Goal: Communication & Community: Ask a question

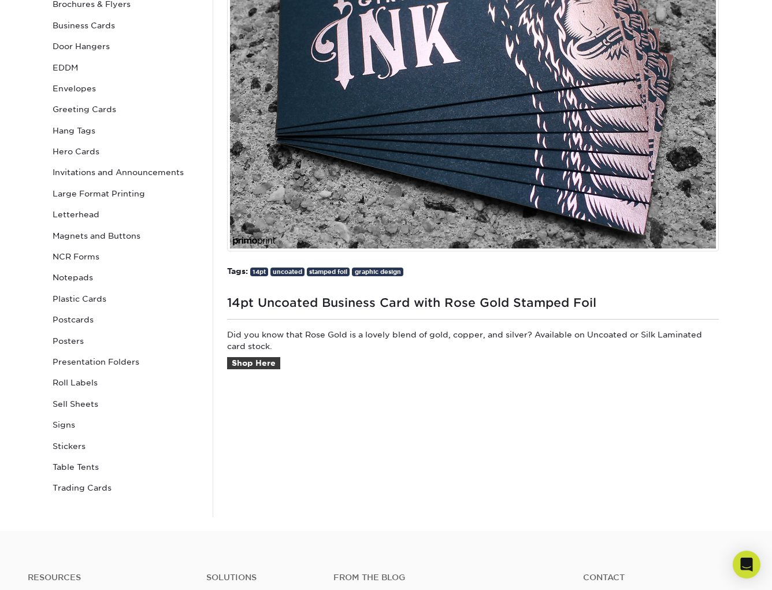
scroll to position [262, 0]
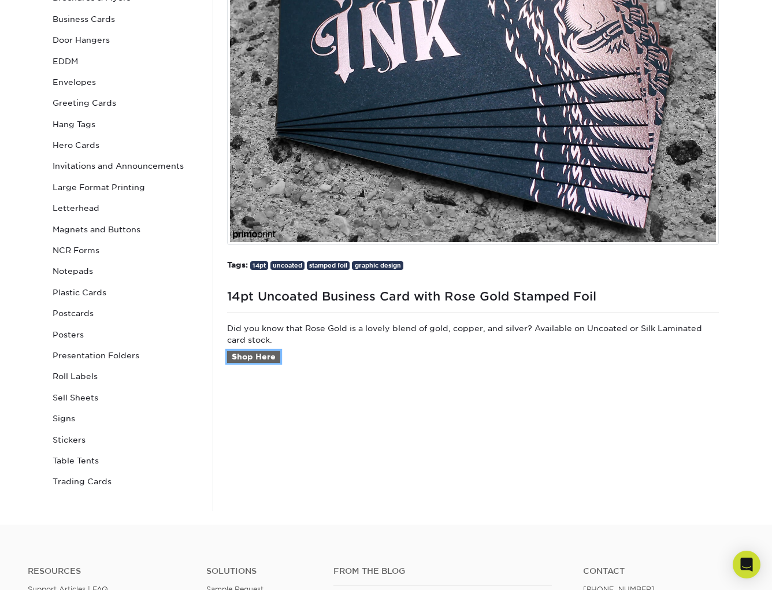
click at [260, 358] on link "Shop Here" at bounding box center [253, 357] width 53 height 13
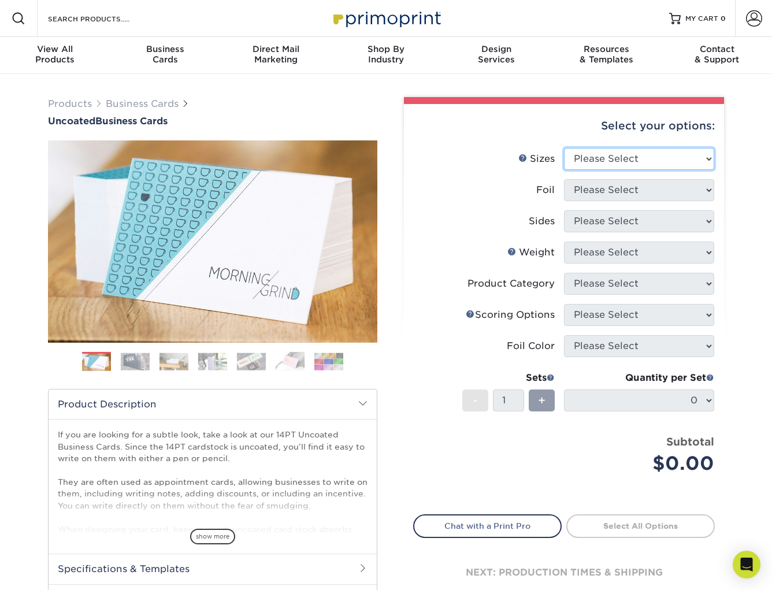
click at [636, 154] on select "Please Select 1.5" x 3.5" - Mini 1.75" x 3.5" - Mini 2" x 3.5" - Standard 2" x …" at bounding box center [639, 159] width 150 height 22
select select "2.00x3.50"
click at [564, 148] on select "Please Select 1.5" x 3.5" - Mini 1.75" x 3.5" - Mini 2" x 3.5" - Standard 2" x …" at bounding box center [639, 159] width 150 height 22
click at [625, 191] on select "Please Select Yes No" at bounding box center [639, 190] width 150 height 22
select select "1"
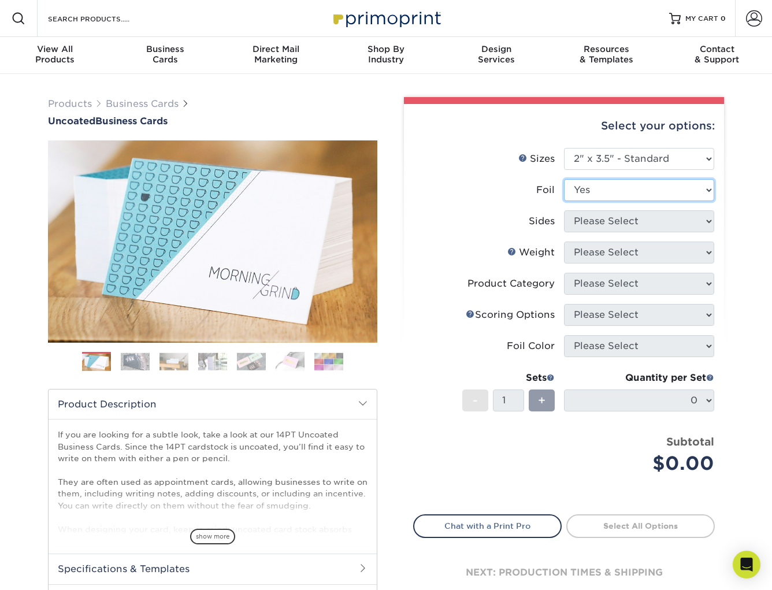
click at [564, 179] on select "Please Select Yes No" at bounding box center [639, 190] width 150 height 22
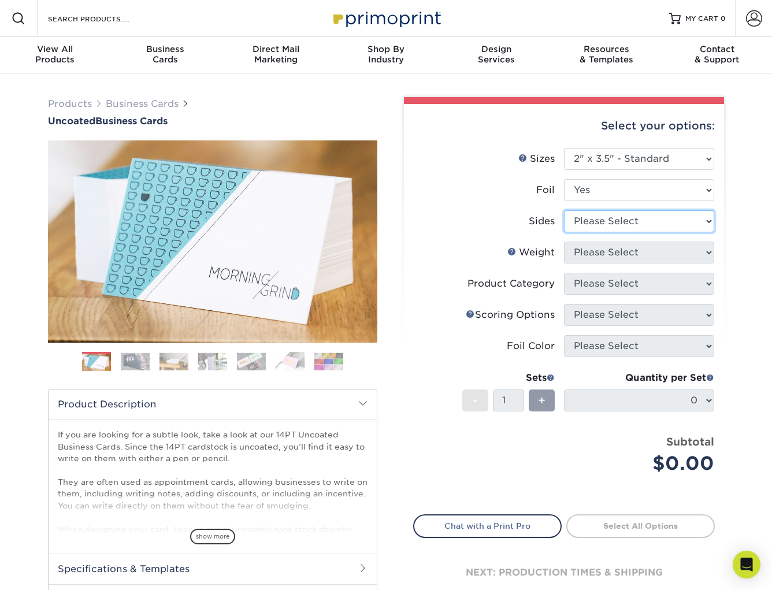
click at [625, 224] on select "Please Select Print Both Sides - Foil Back Only Print Both Sides - Foil Both Si…" at bounding box center [639, 221] width 150 height 22
select select "34527644-b4fd-4ffb-9092-1318eefcd9d9"
click at [564, 210] on select "Please Select Print Both Sides - Foil Back Only Print Both Sides - Foil Both Si…" at bounding box center [639, 221] width 150 height 22
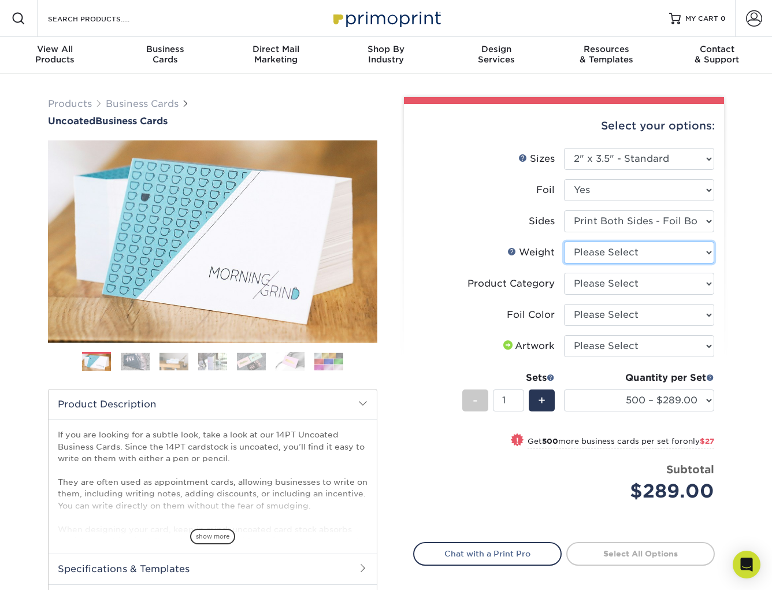
click at [599, 253] on select "Please Select 14PT Uncoated" at bounding box center [639, 253] width 150 height 22
select select "14PT Uncoated"
click at [564, 242] on select "Please Select 14PT Uncoated" at bounding box center [639, 253] width 150 height 22
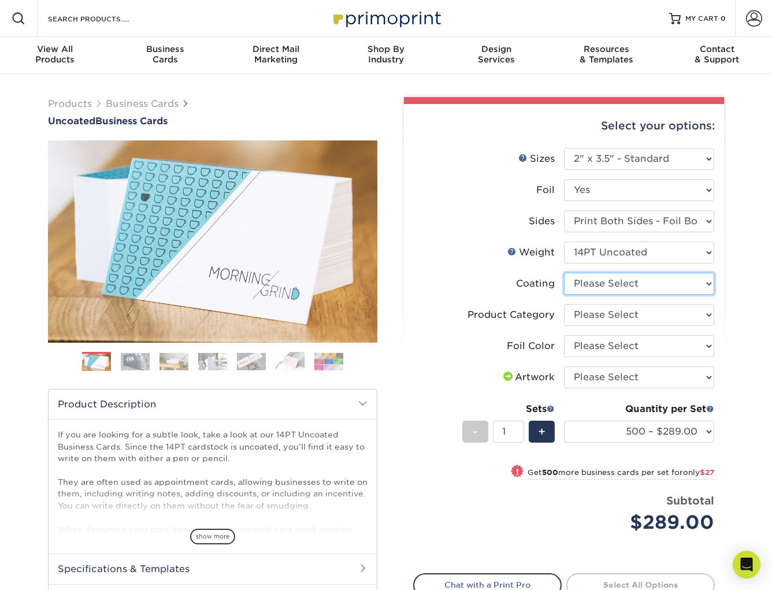
click at [607, 287] on select at bounding box center [639, 284] width 150 height 22
select select "3e7618de-abca-4bda-9f97-8b9129e913d8"
click at [564, 273] on select at bounding box center [639, 284] width 150 height 22
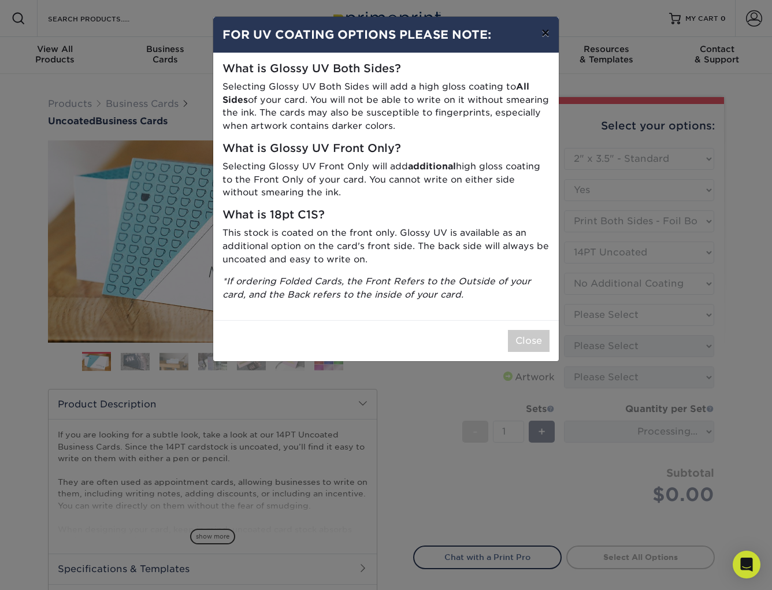
click at [548, 38] on button "×" at bounding box center [545, 33] width 27 height 32
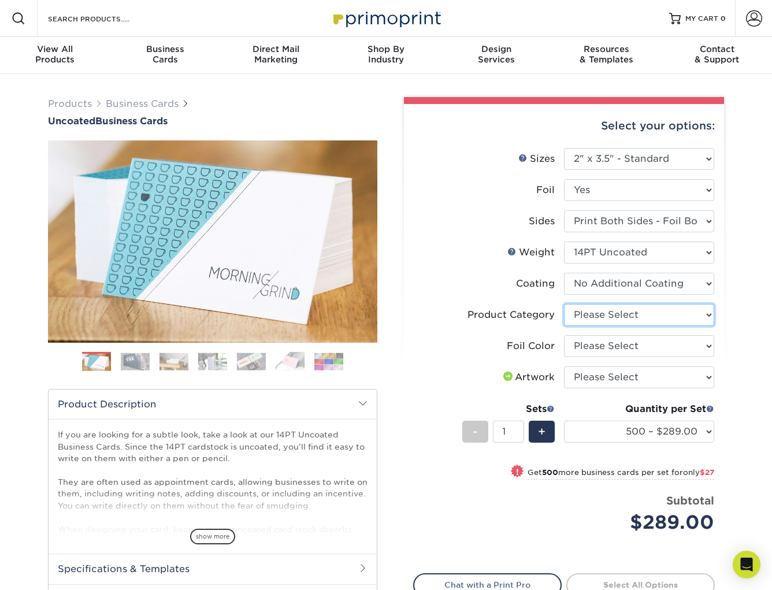
click at [598, 317] on select "Please Select Business Cards" at bounding box center [639, 315] width 150 height 22
select select "3b5148f1-0588-4f88-a218-97bcfdce65c1"
click at [564, 304] on select "Please Select Business Cards" at bounding box center [639, 315] width 150 height 22
click at [596, 344] on select "Please Select Silver Foil Black Foil Blue Foil Copper Foil Gold Foil Red Foil R…" at bounding box center [639, 346] width 150 height 22
select select "f6b57705-51a7-4c3f-af19-88f31284f15c"
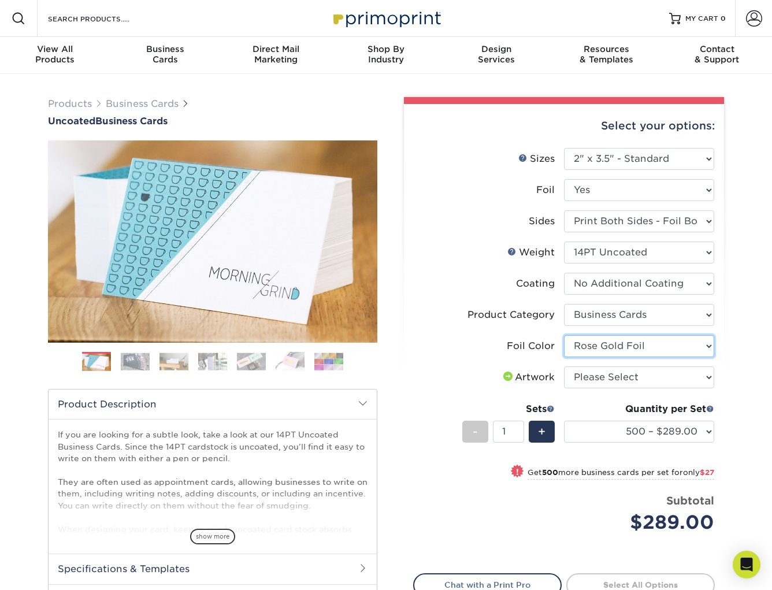
click at [564, 335] on select "Please Select Silver Foil Black Foil Blue Foil Copper Foil Gold Foil Red Foil R…" at bounding box center [639, 346] width 150 height 22
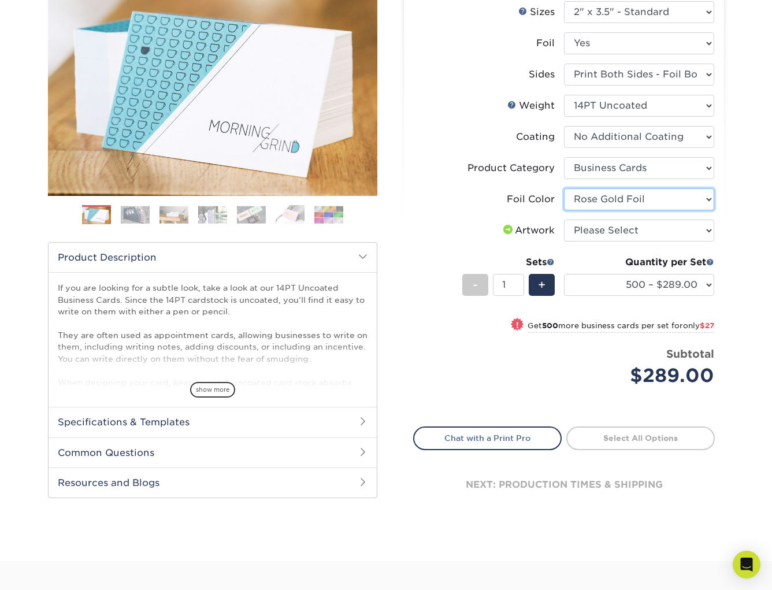
scroll to position [150, 0]
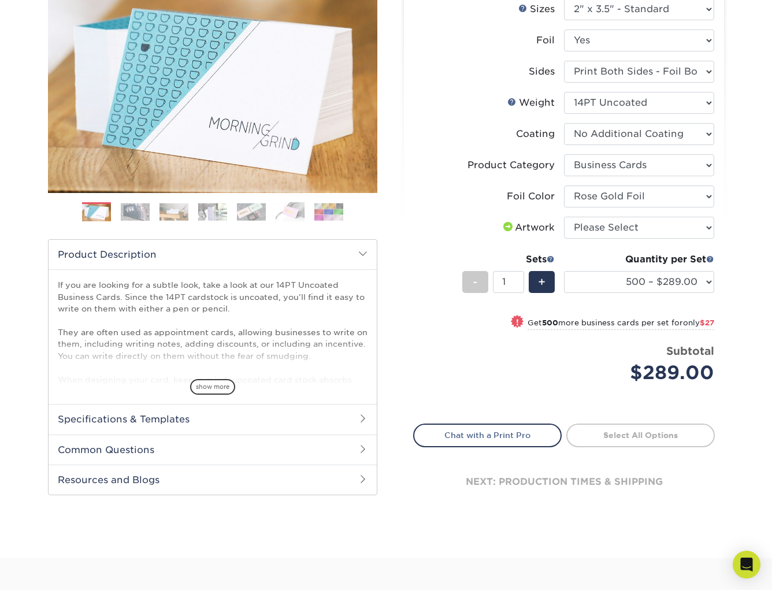
click at [129, 211] on img at bounding box center [135, 212] width 29 height 18
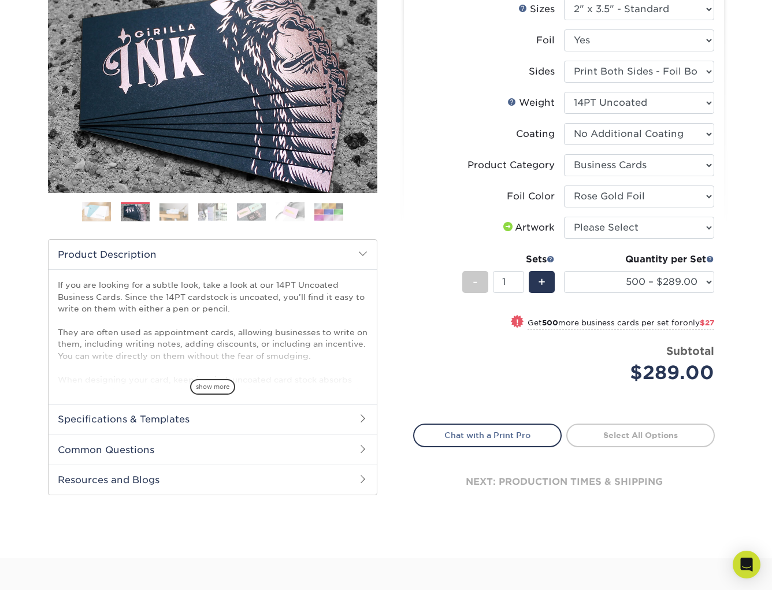
click at [174, 214] on img at bounding box center [174, 212] width 29 height 18
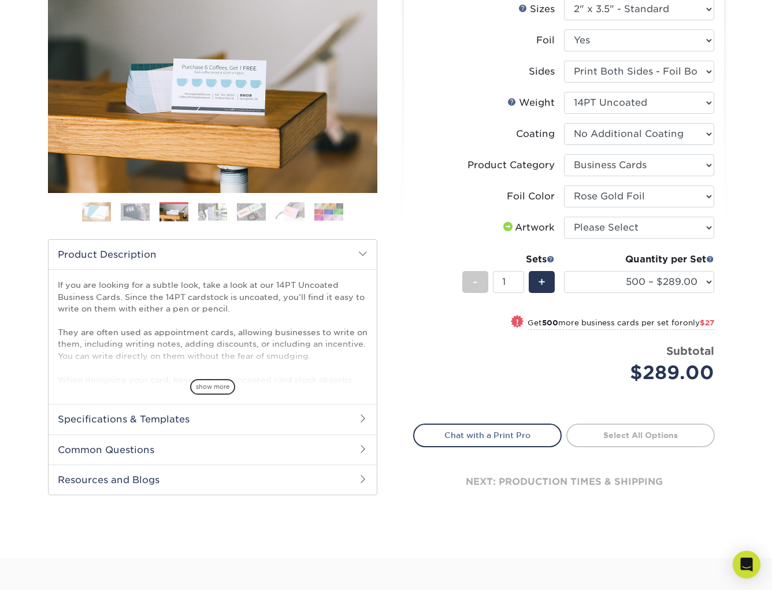
click at [209, 216] on img at bounding box center [212, 212] width 29 height 18
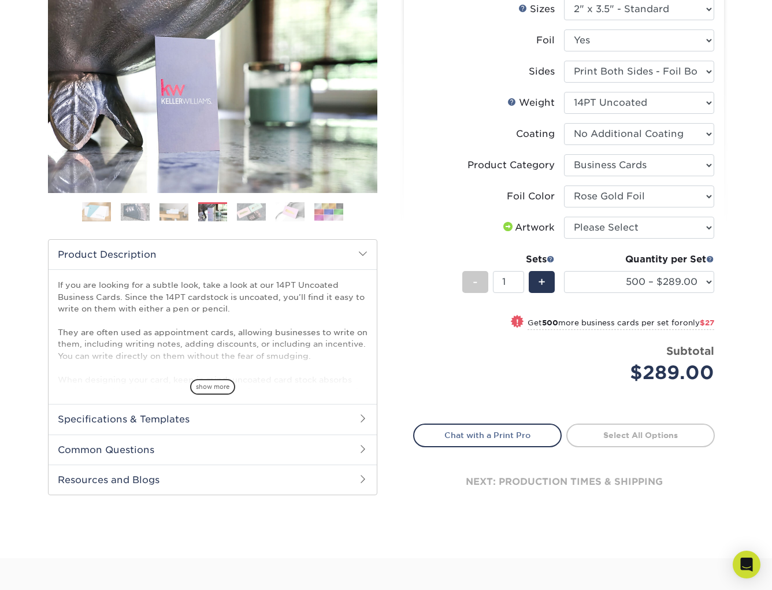
click at [249, 216] on img at bounding box center [251, 212] width 29 height 18
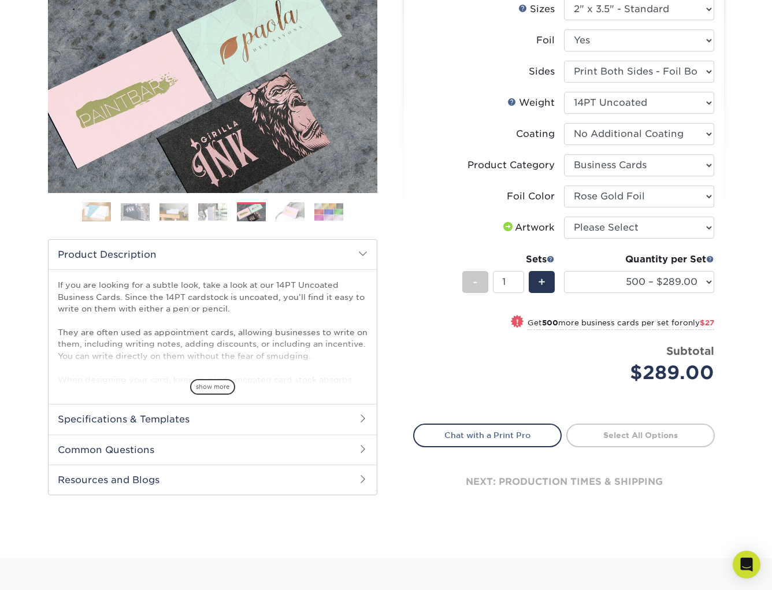
click at [135, 212] on img at bounding box center [135, 212] width 29 height 18
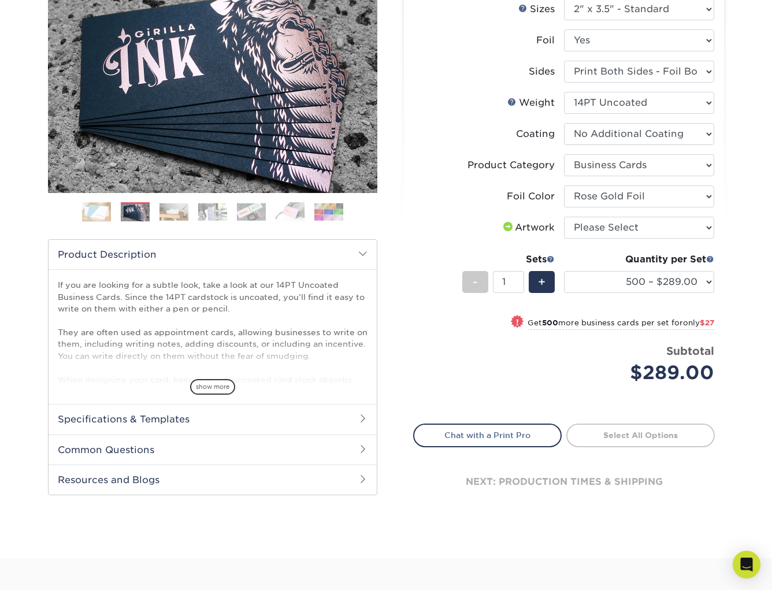
click at [249, 214] on img at bounding box center [251, 212] width 29 height 18
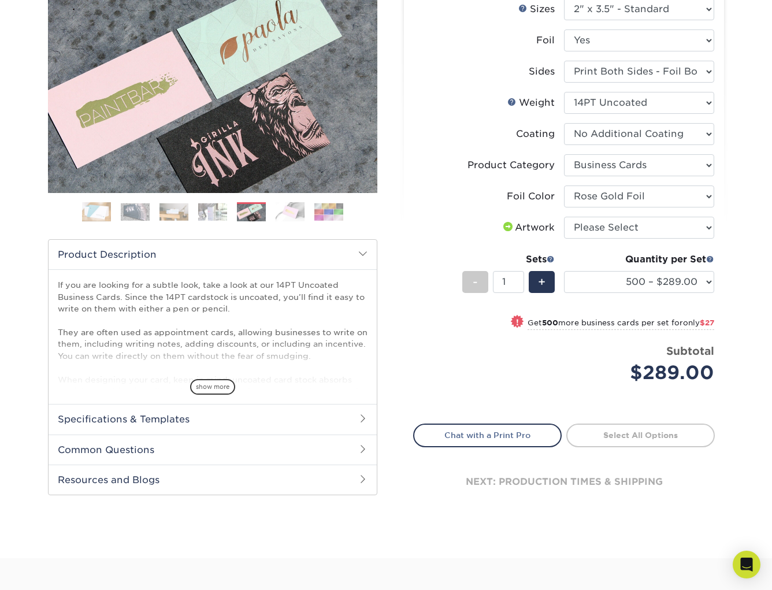
click at [295, 214] on img at bounding box center [290, 212] width 29 height 20
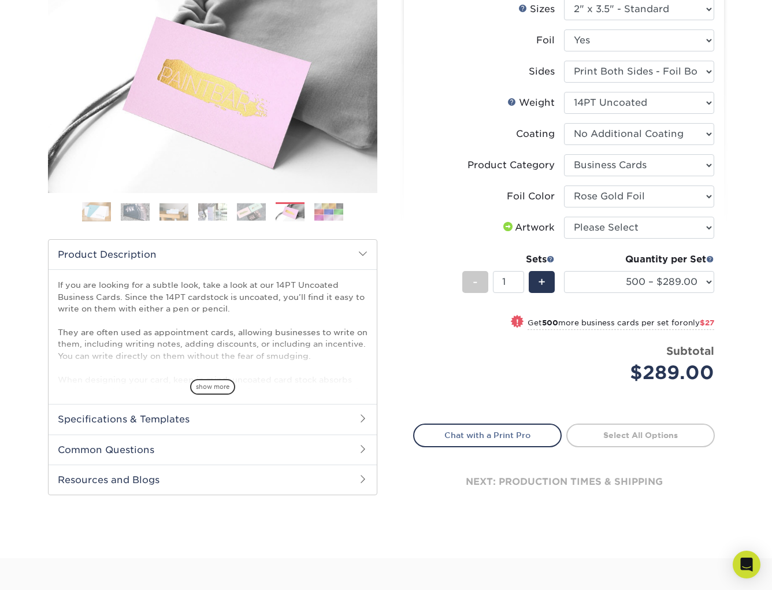
click at [325, 213] on img at bounding box center [328, 212] width 29 height 18
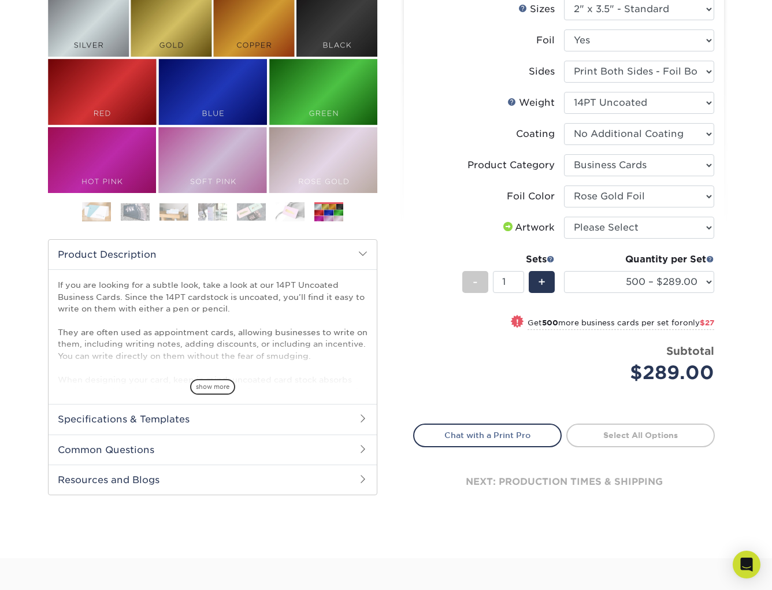
click at [174, 213] on img at bounding box center [174, 212] width 29 height 18
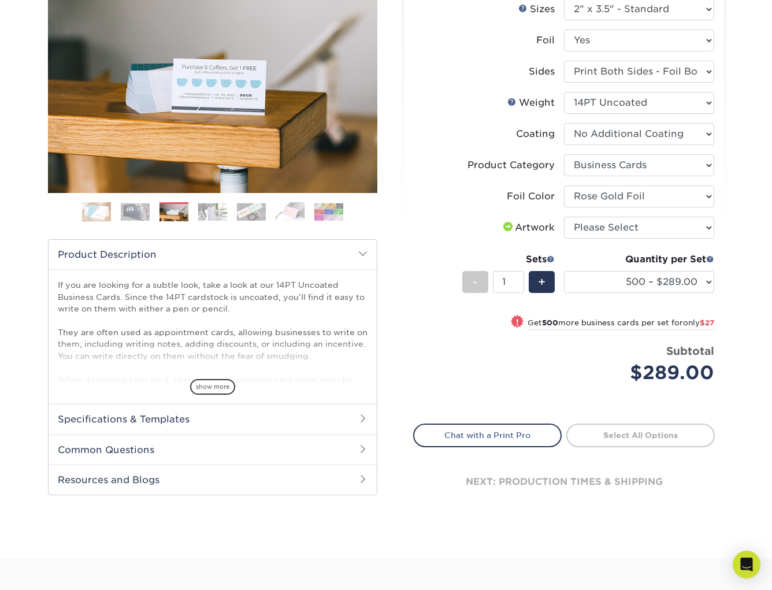
click at [136, 215] on img at bounding box center [135, 212] width 29 height 18
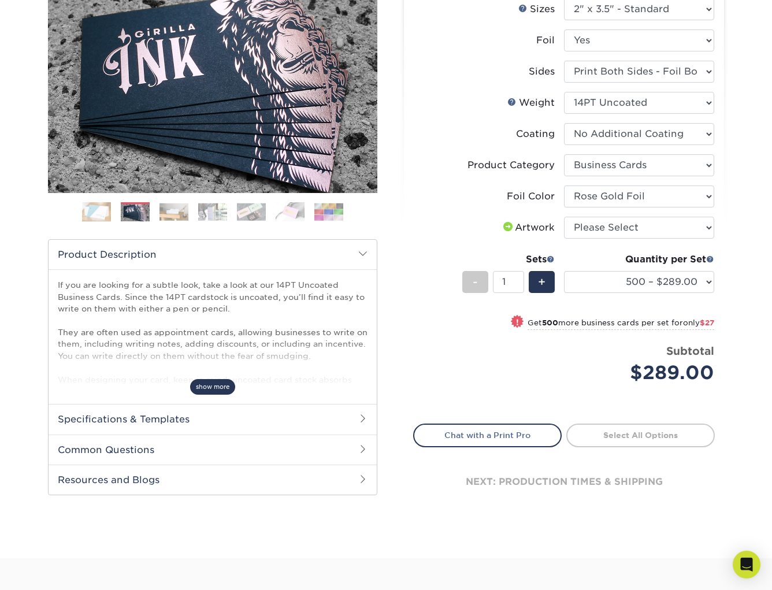
click at [209, 386] on span "show more" at bounding box center [212, 387] width 45 height 16
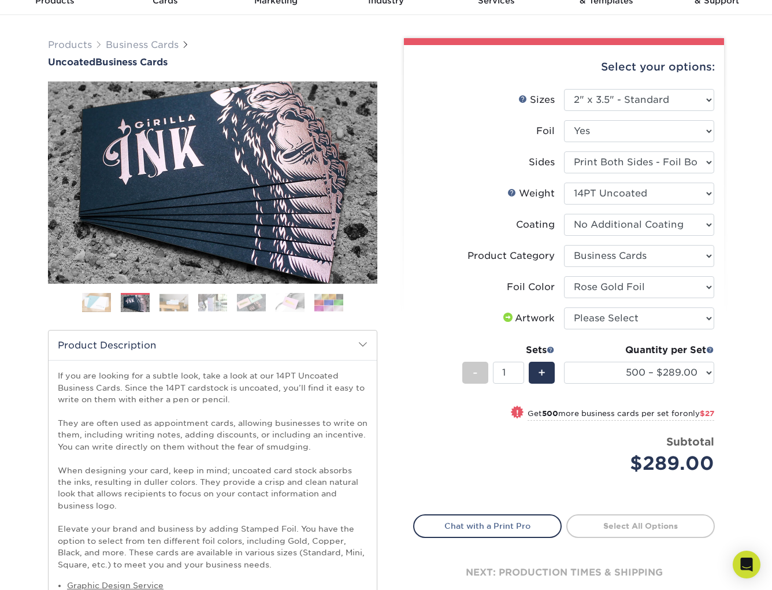
scroll to position [54, 0]
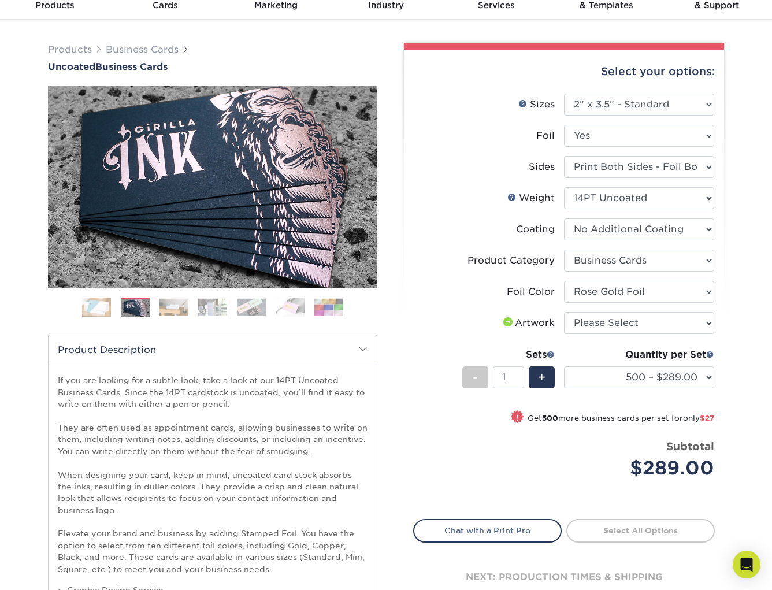
click at [101, 307] on img at bounding box center [96, 307] width 29 height 29
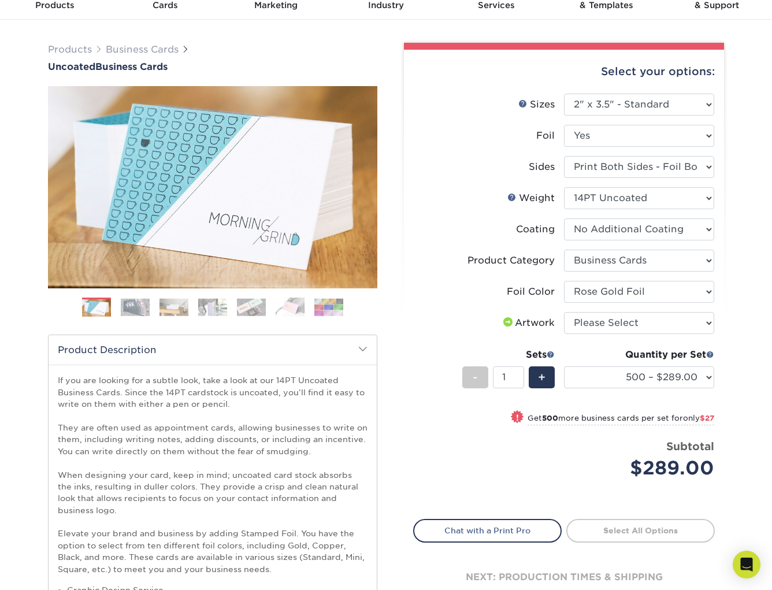
click at [213, 308] on img at bounding box center [212, 307] width 29 height 18
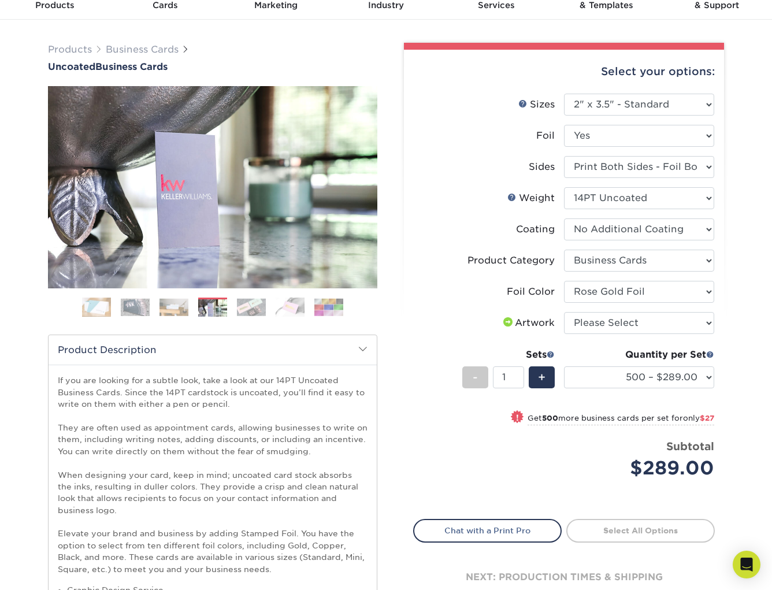
click at [244, 312] on img at bounding box center [251, 307] width 29 height 18
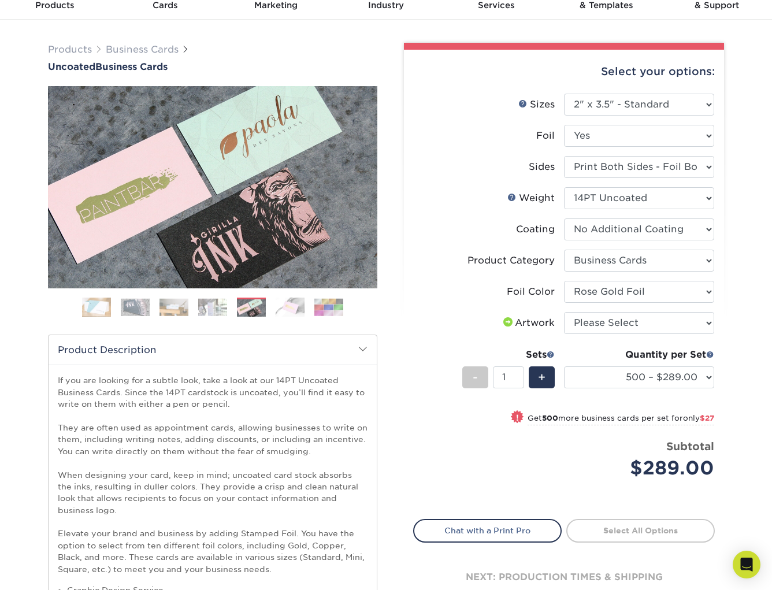
drag, startPoint x: 299, startPoint y: 310, endPoint x: 305, endPoint y: 311, distance: 6.5
click at [299, 310] on img at bounding box center [290, 308] width 29 height 20
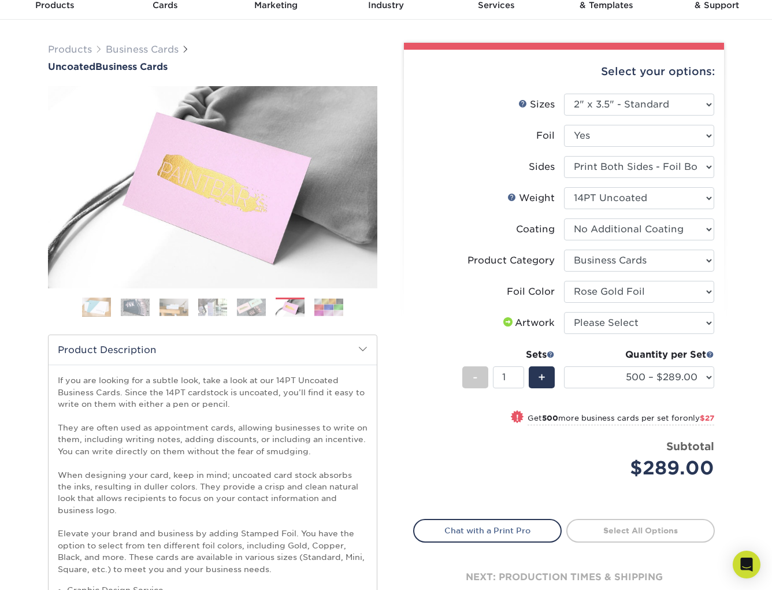
click at [331, 306] on img at bounding box center [328, 307] width 29 height 18
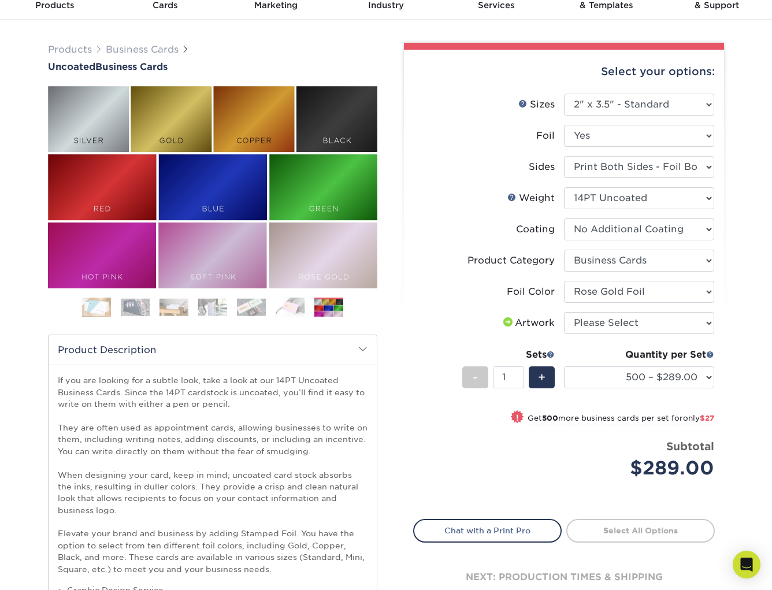
click at [98, 308] on img at bounding box center [96, 307] width 29 height 29
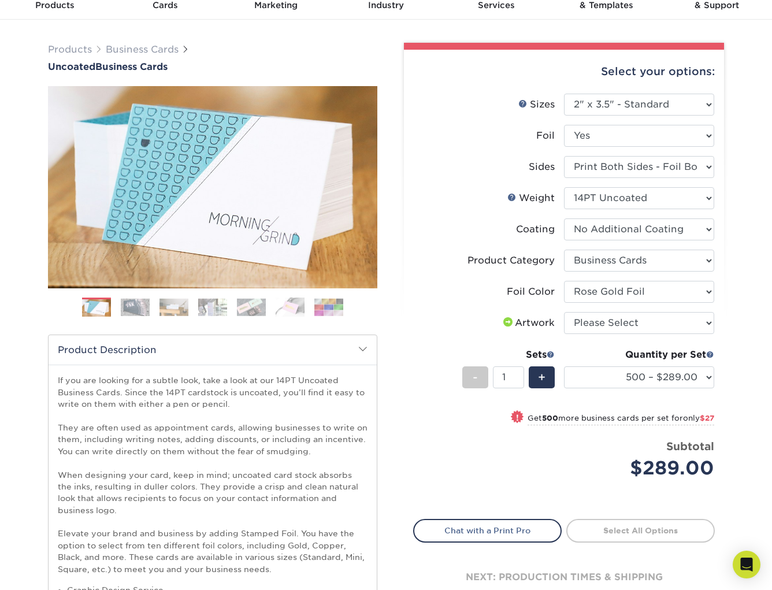
click at [252, 306] on img at bounding box center [251, 307] width 29 height 18
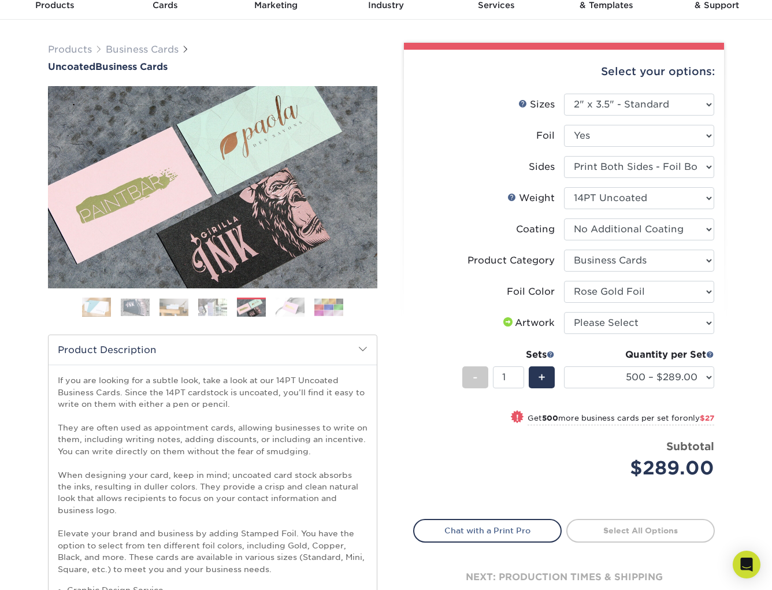
click at [125, 307] on img at bounding box center [135, 307] width 29 height 18
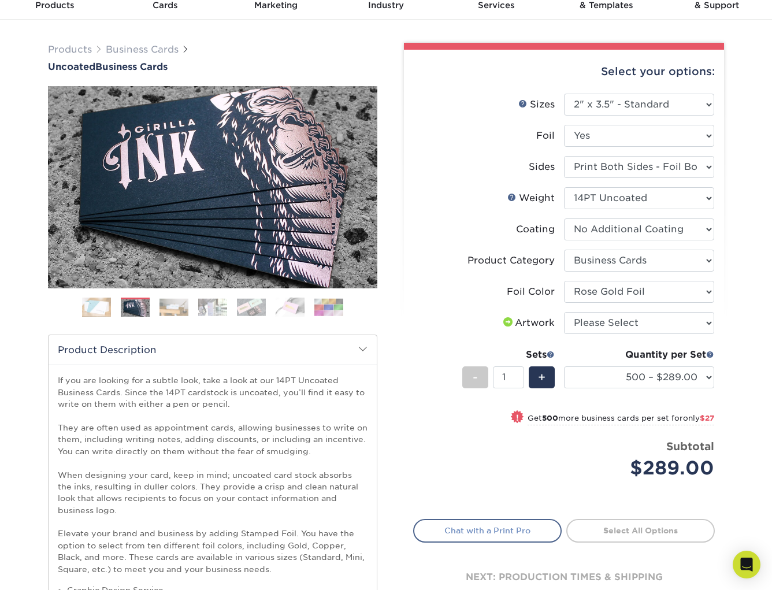
click at [491, 535] on link "Chat with a Print Pro" at bounding box center [487, 530] width 149 height 23
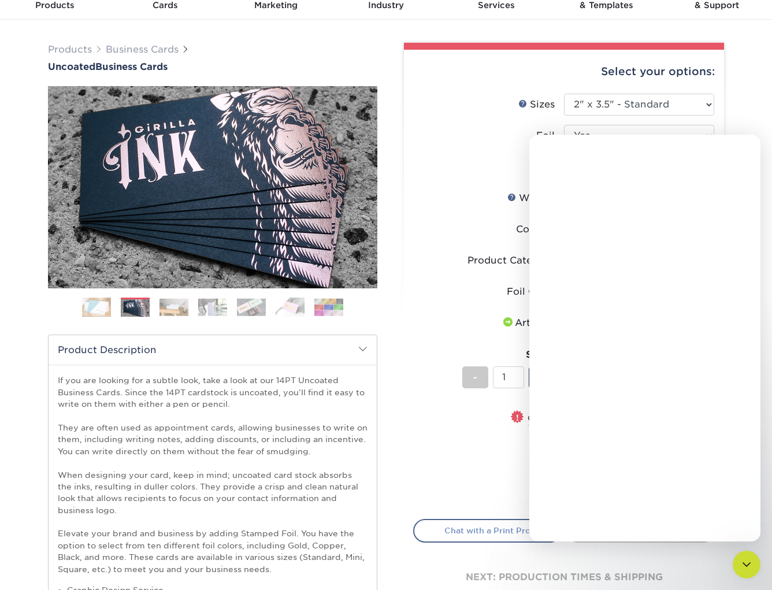
scroll to position [0, 0]
click at [573, 499] on textarea "Message…" at bounding box center [645, 499] width 212 height 20
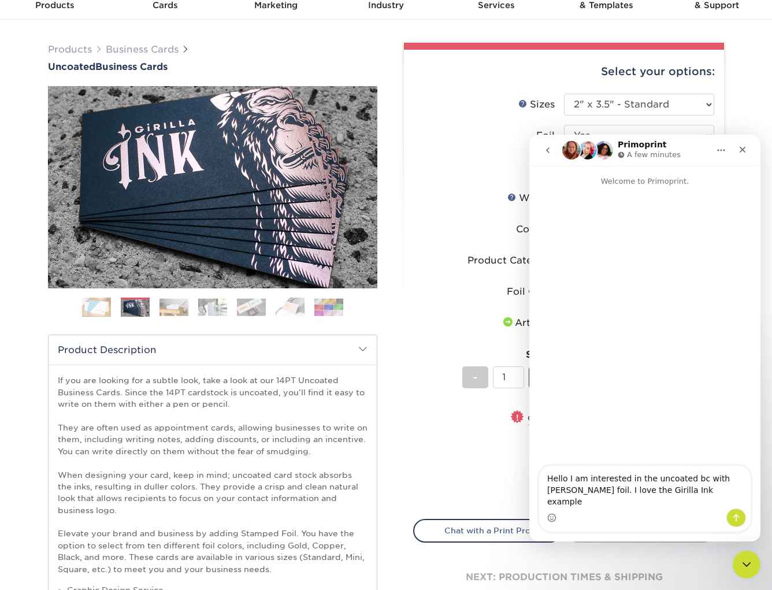
click at [573, 492] on textarea "Hello I am interested in the uncoated bc with [PERSON_NAME] foil. I love the Gi…" at bounding box center [645, 487] width 212 height 43
drag, startPoint x: 683, startPoint y: 492, endPoint x: 676, endPoint y: 481, distance: 13.3
click at [676, 481] on textarea "Hello I have a customer that wants his business cards printed with Rose Gold Fo…" at bounding box center [645, 481] width 212 height 54
click at [613, 503] on textarea "Hello I have a customer that wants his business cards printed with Rose Gold Fo…" at bounding box center [645, 487] width 212 height 43
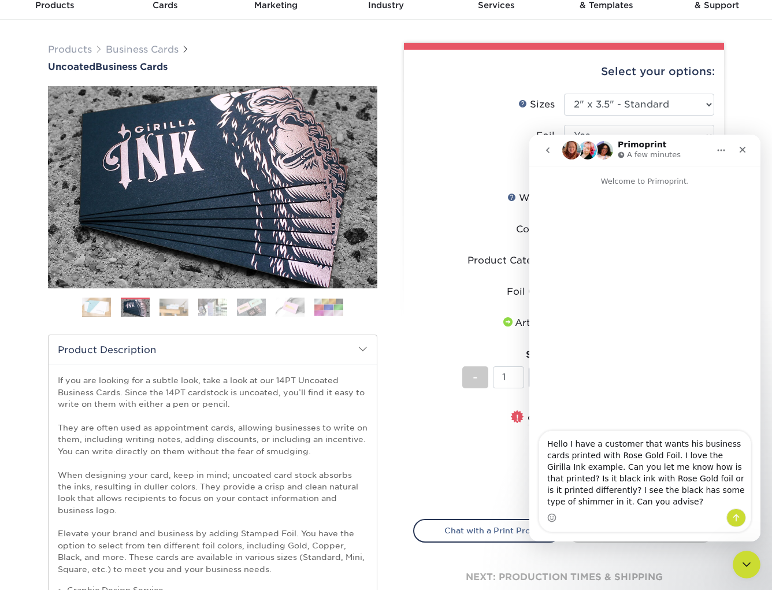
drag, startPoint x: 673, startPoint y: 505, endPoint x: 509, endPoint y: 437, distance: 177.5
click at [529, 437] on html "Primoprint A few minutes Welcome to Primoprint. Hello I have a customer that wa…" at bounding box center [644, 338] width 231 height 407
type textarea "Hello I have a customer that wants his business cards printed with Rose Gold Fo…"
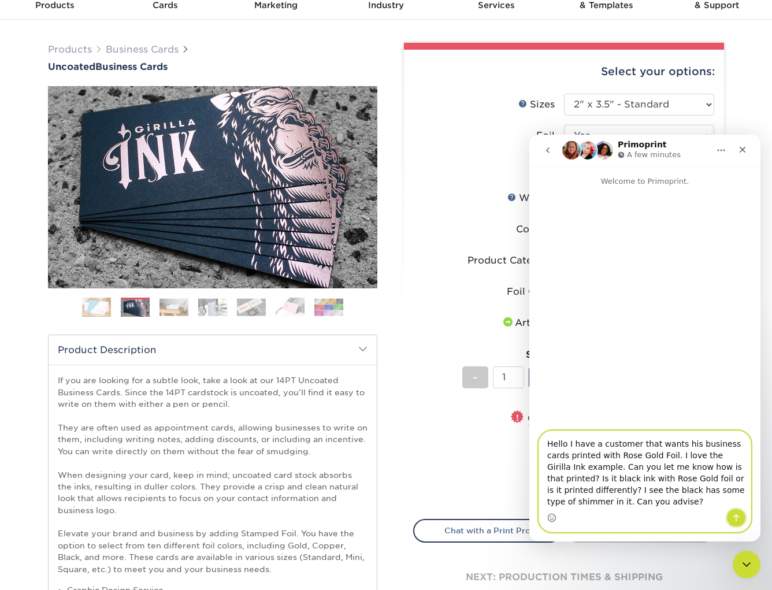
click at [737, 516] on icon "Send a message…" at bounding box center [736, 518] width 6 height 8
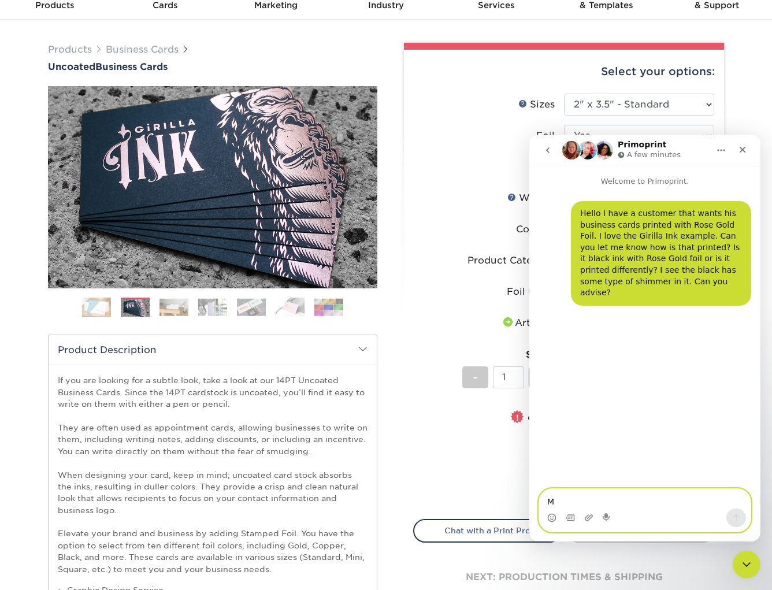
type textarea "M"
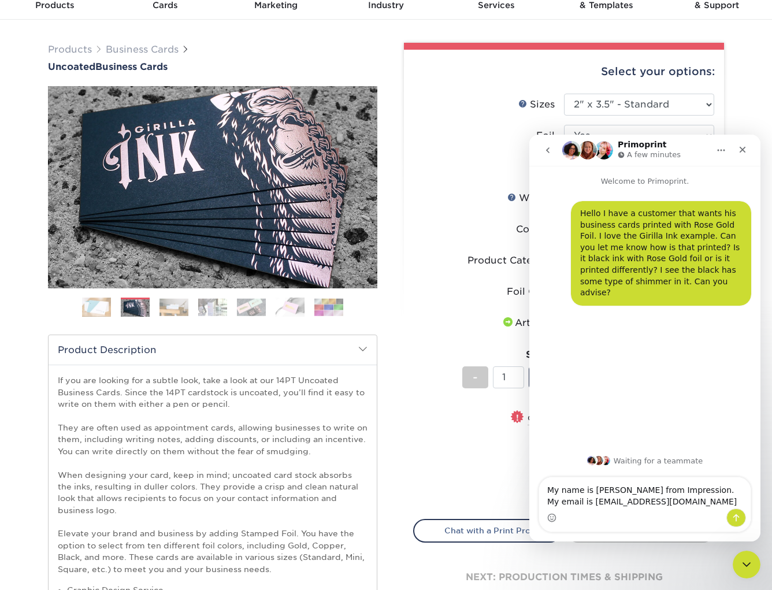
type textarea "My name is [PERSON_NAME] from Impression. My email is [EMAIL_ADDRESS][DOMAIN_NA…"
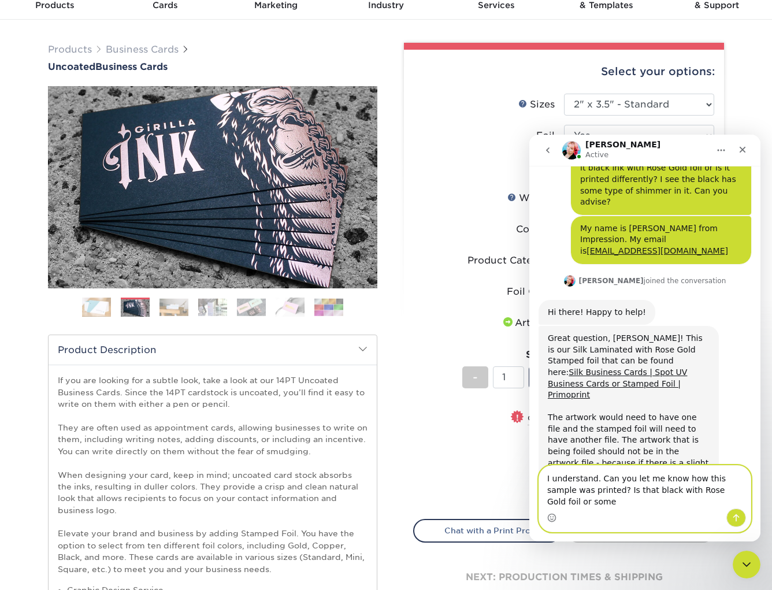
scroll to position [102, 0]
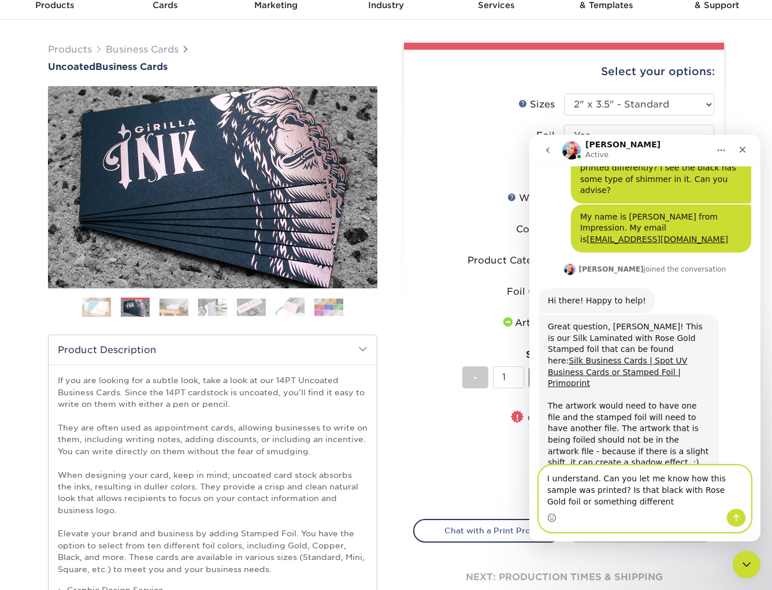
type textarea "I understand. Can you let me know how this sample was printed? Is that black wi…"
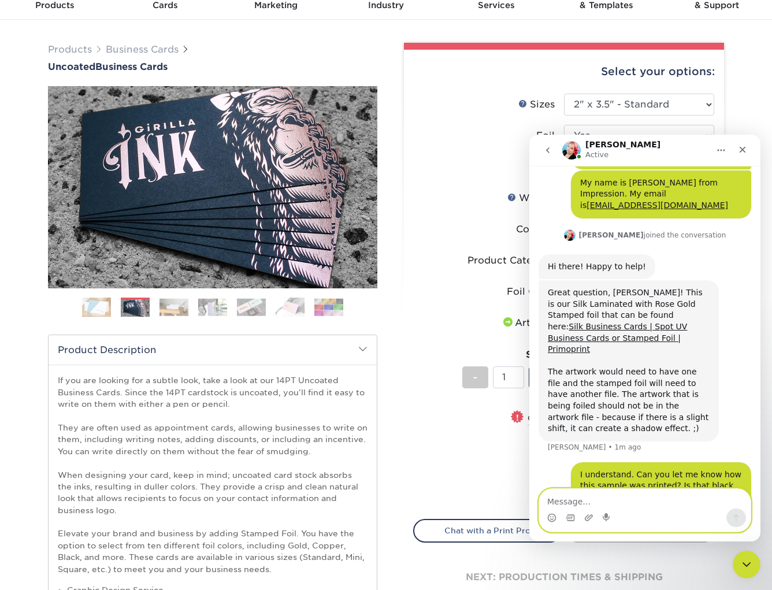
scroll to position [181, 0]
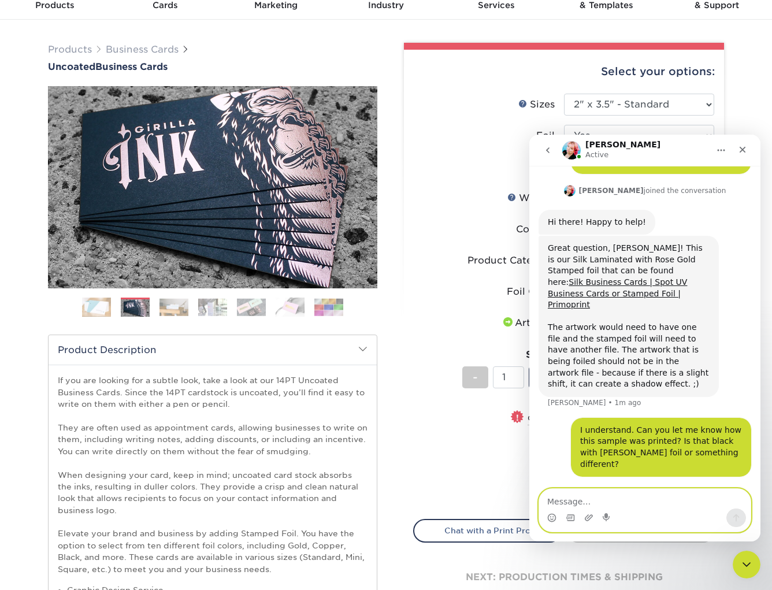
click at [557, 502] on textarea "Message…" at bounding box center [645, 499] width 212 height 20
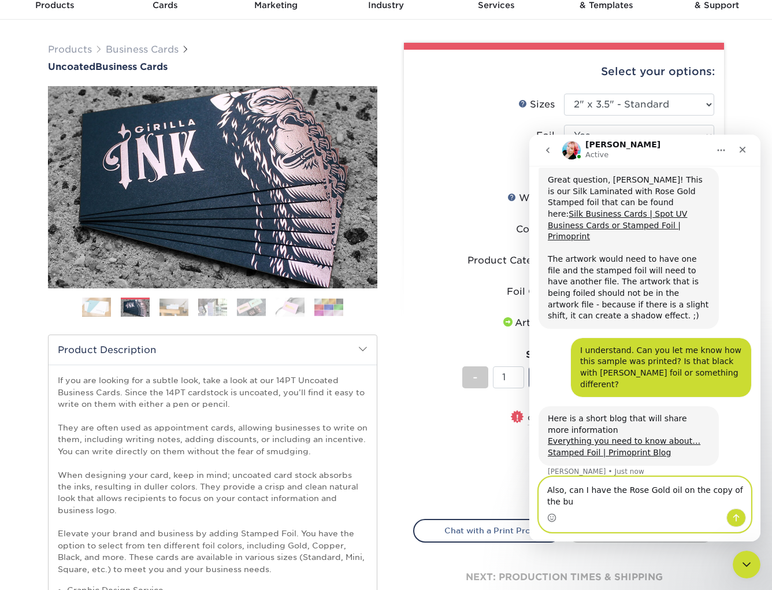
scroll to position [261, 0]
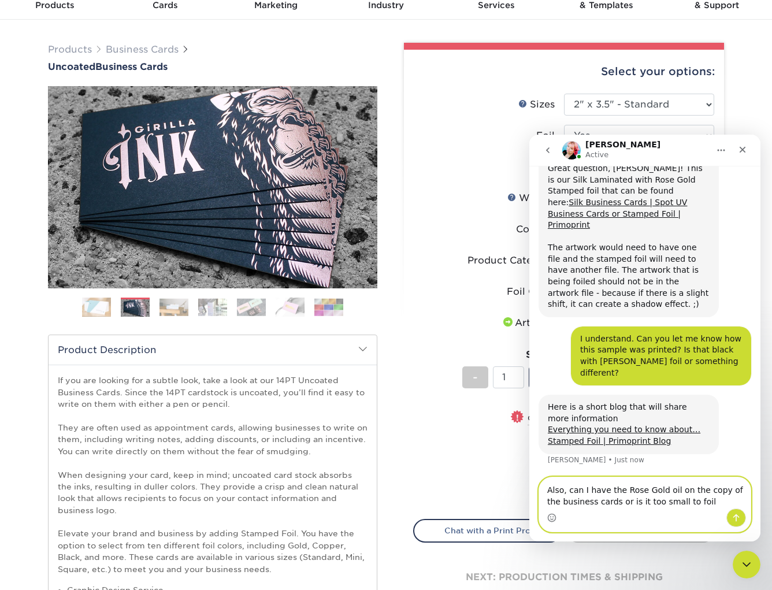
type textarea "Also, can I have the Rose Gold oil on the copy of the business cards or is it t…"
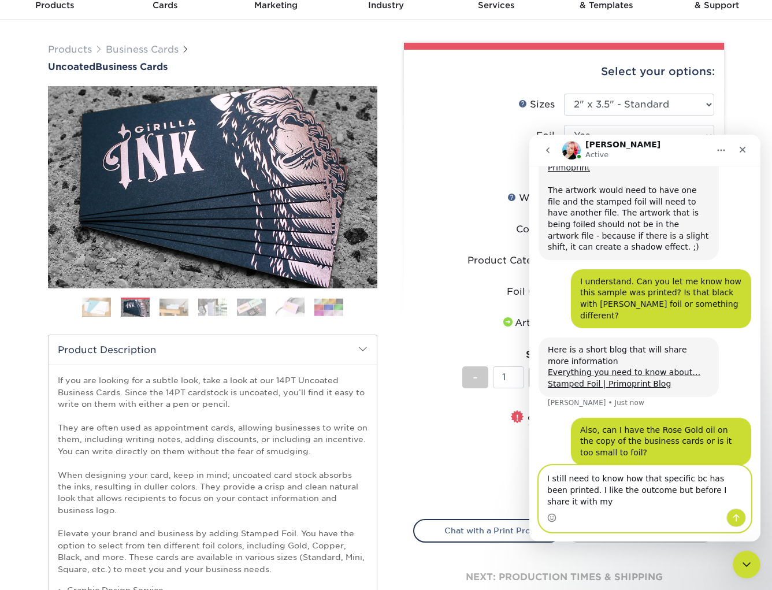
scroll to position [329, 0]
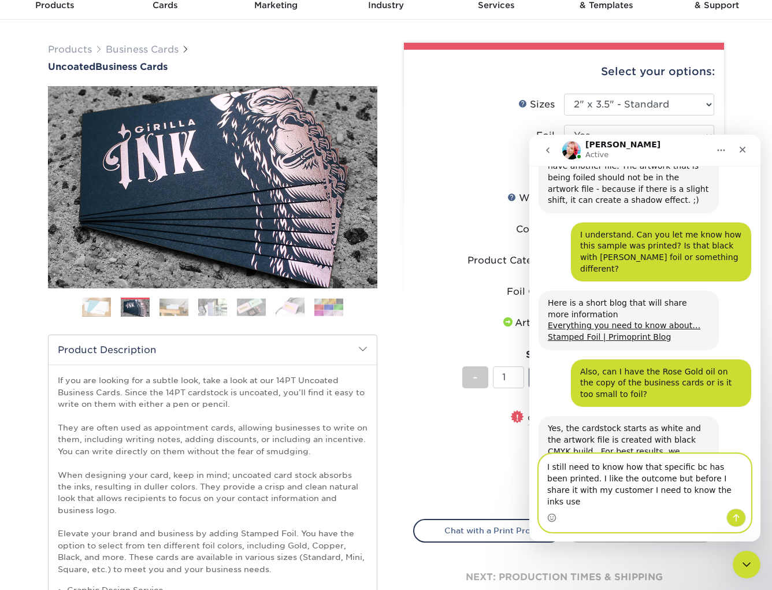
type textarea "I still need to know how that specific bc has been printed. I like the outcome …"
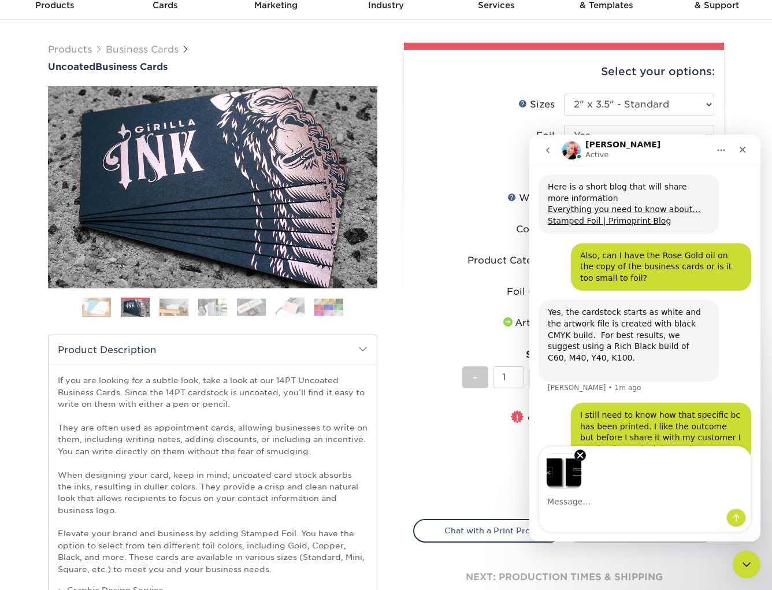
scroll to position [496, 0]
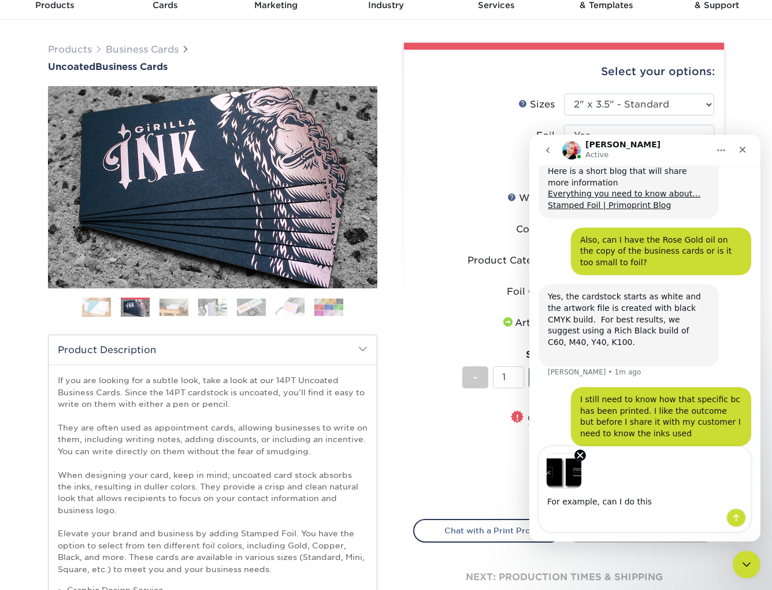
type textarea "For example, can I do this?"
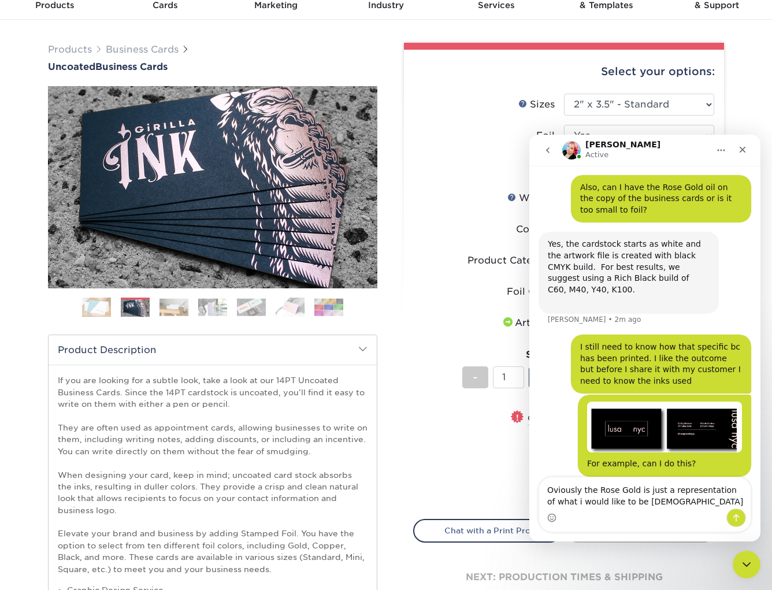
scroll to position [505, 0]
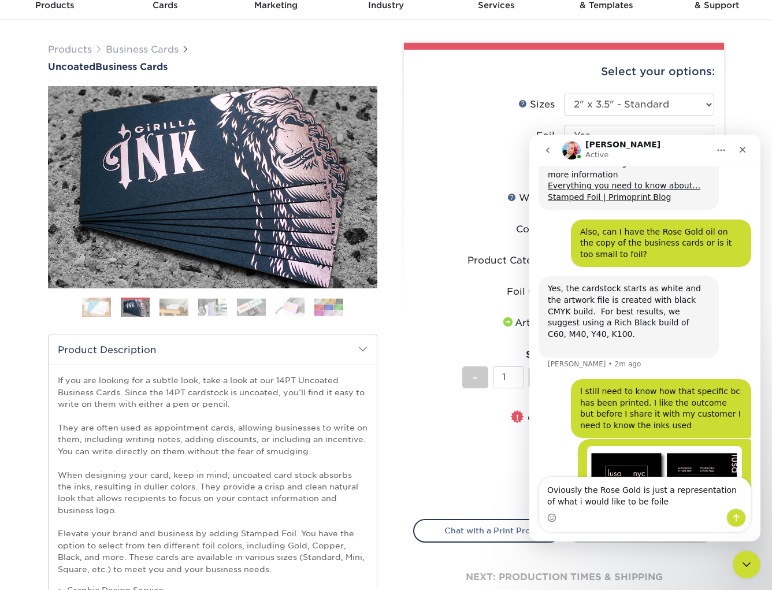
type textarea "Oviously the Rose Gold is just a representation of what i would like to be foil…"
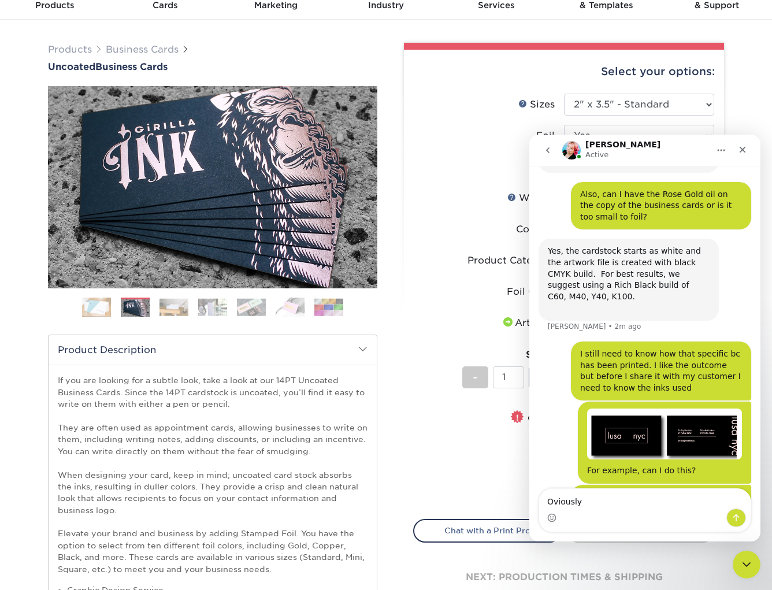
type textarea "Oviously*"
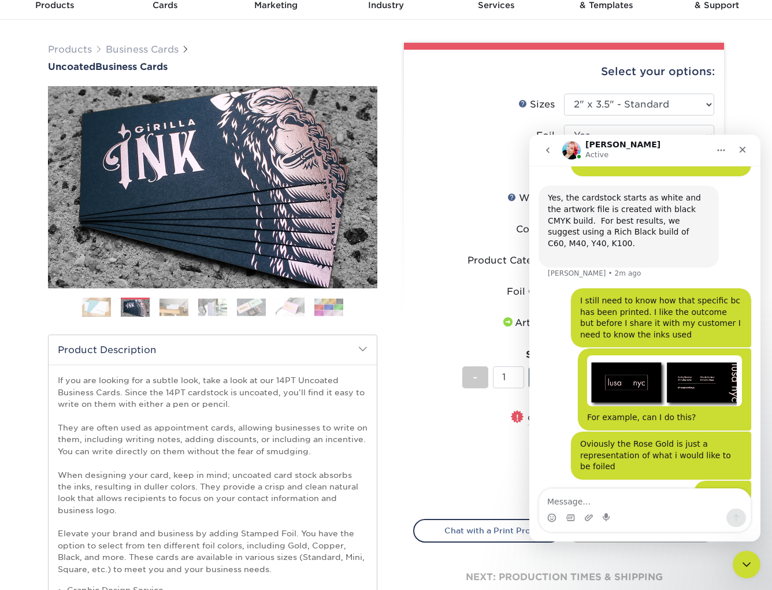
scroll to position [613, 0]
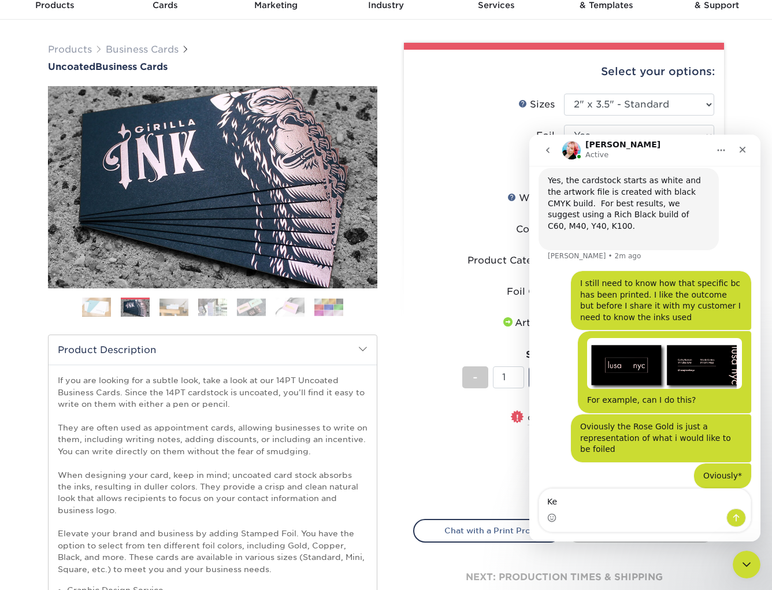
type textarea "K"
type textarea "Obviously* lol"
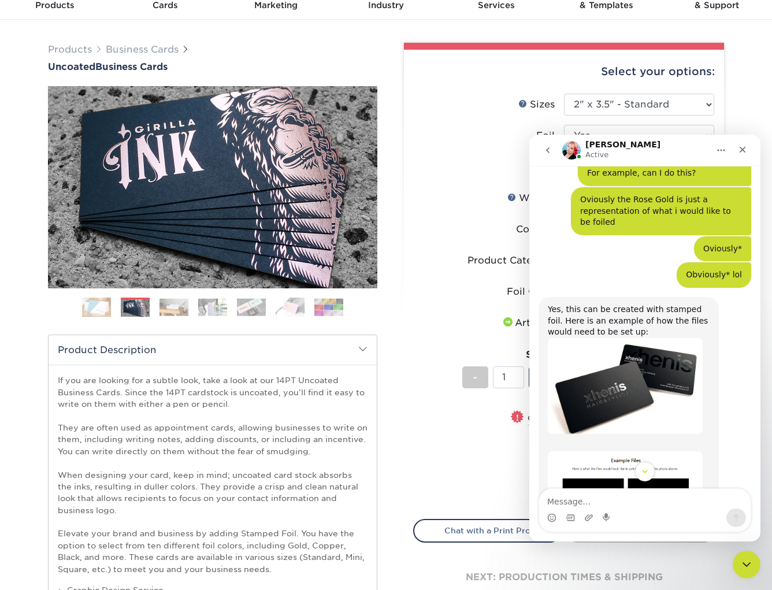
scroll to position [818, 0]
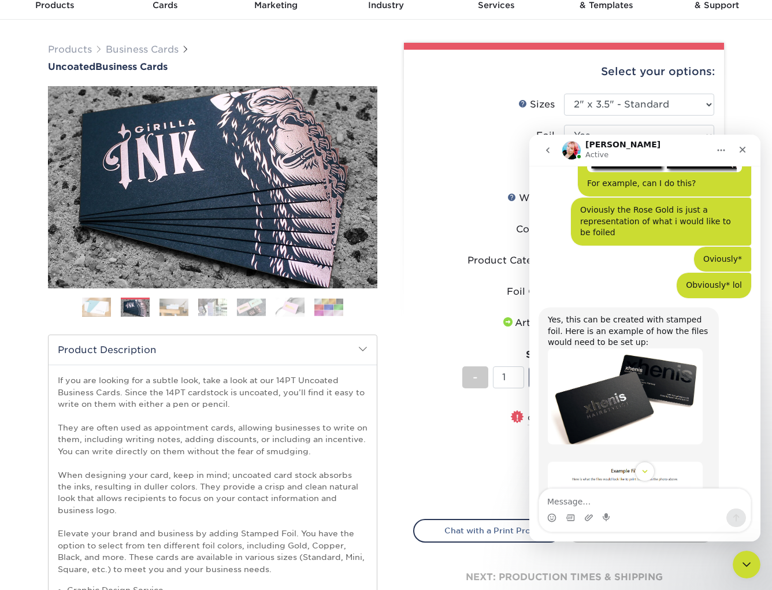
click at [633, 369] on img "Jenny says…" at bounding box center [625, 397] width 155 height 96
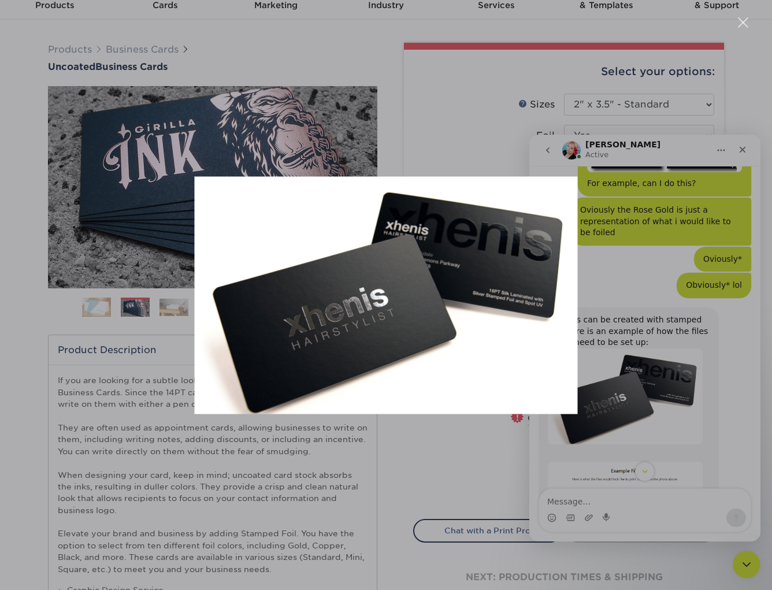
scroll to position [0, 0]
click at [598, 451] on div "Intercom messenger" at bounding box center [386, 295] width 772 height 590
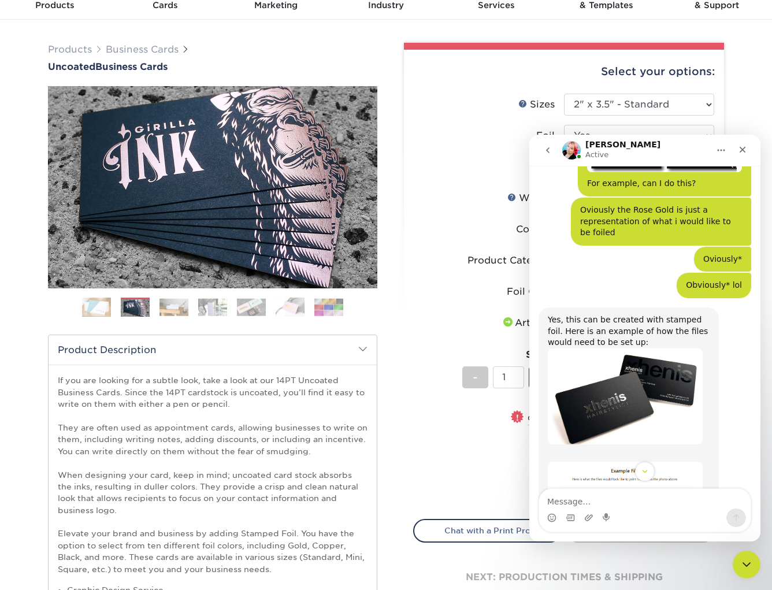
click at [610, 462] on img "Jenny says…" at bounding box center [625, 525] width 155 height 126
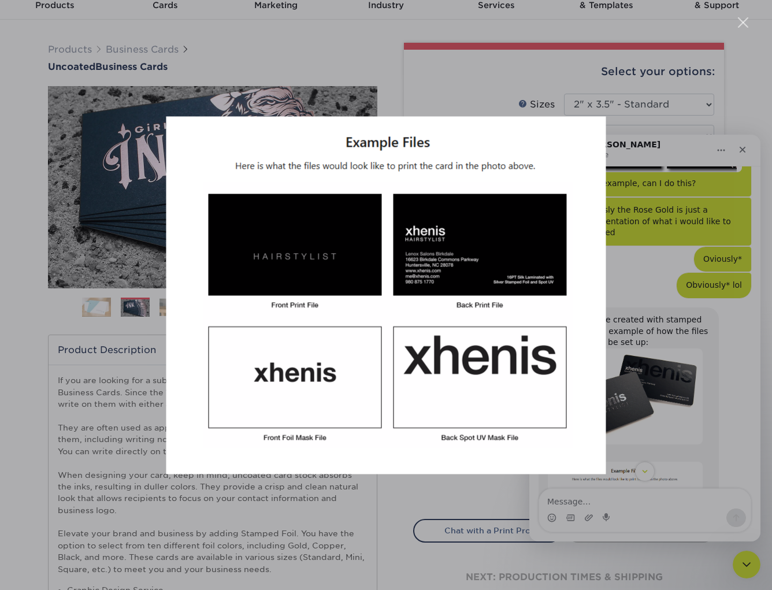
click at [576, 506] on div "Intercom messenger" at bounding box center [386, 295] width 772 height 590
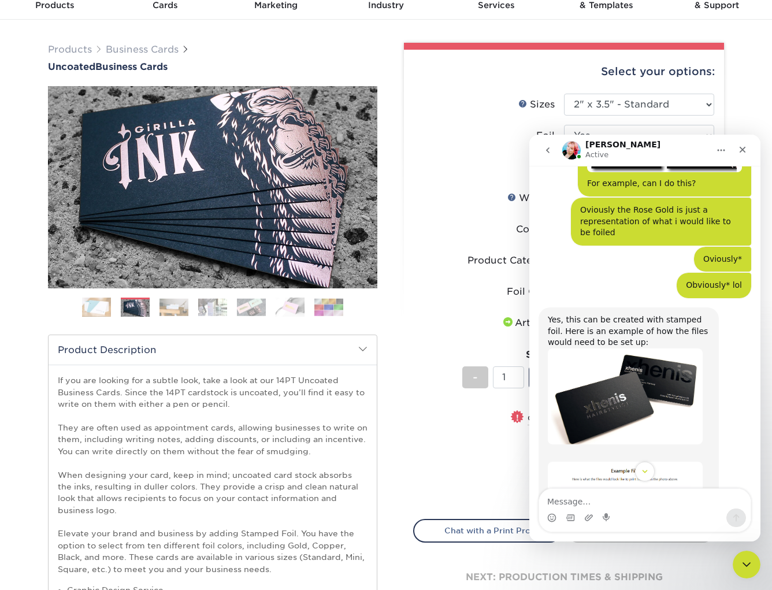
scroll to position [849, 0]
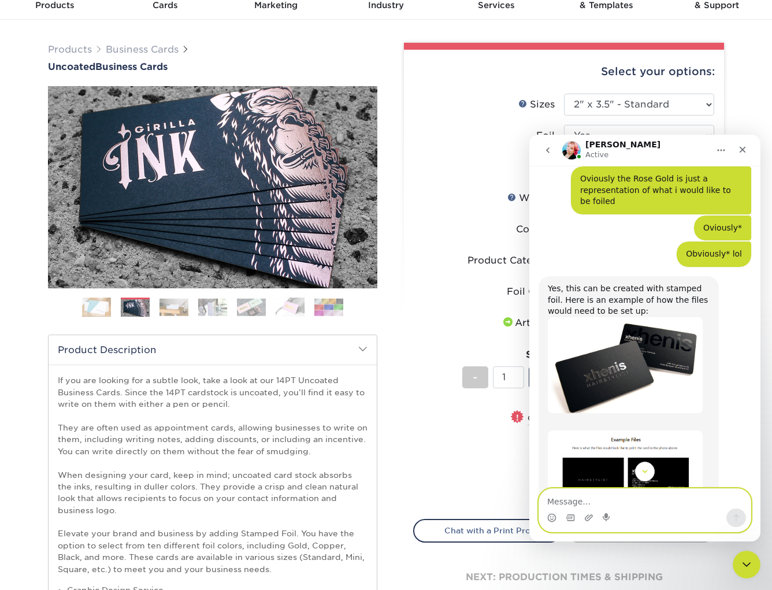
click at [575, 503] on textarea "Message…" at bounding box center [645, 499] width 212 height 20
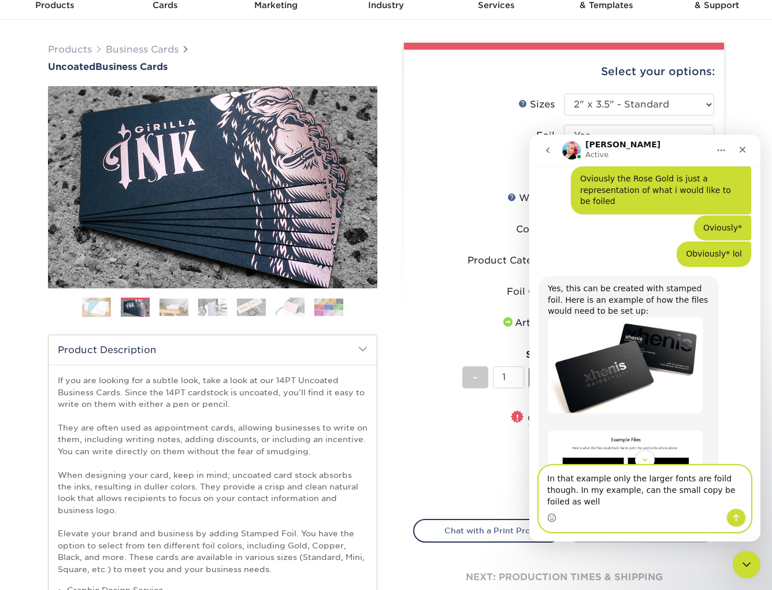
type textarea "In that example only the larger fonts are foild though. In my example, can the …"
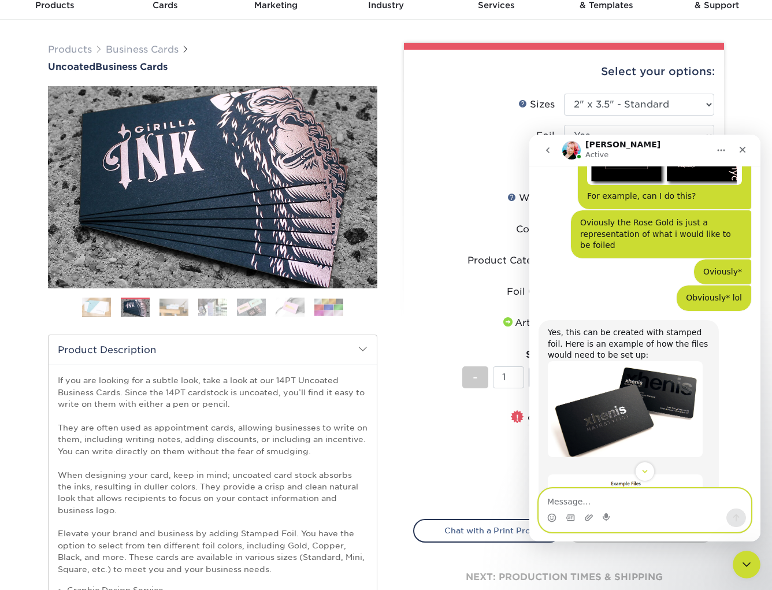
scroll to position [948, 0]
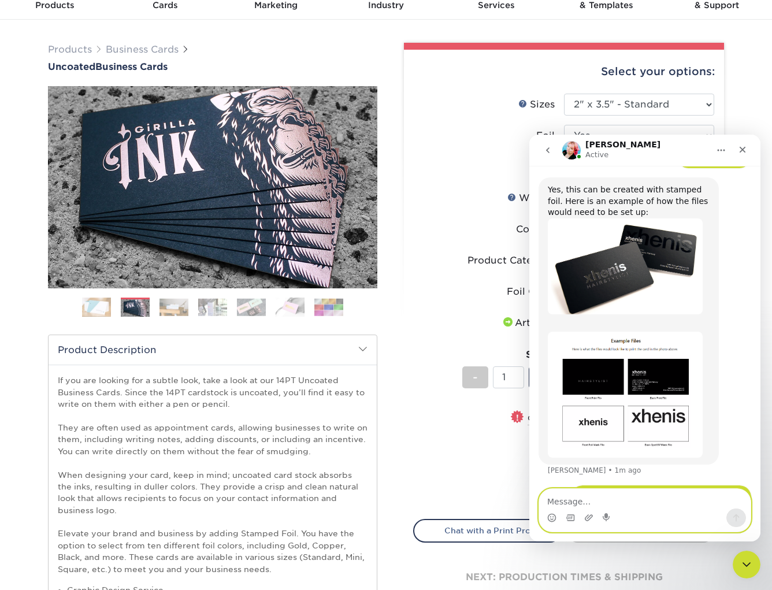
click at [580, 503] on textarea "Message…" at bounding box center [645, 499] width 212 height 20
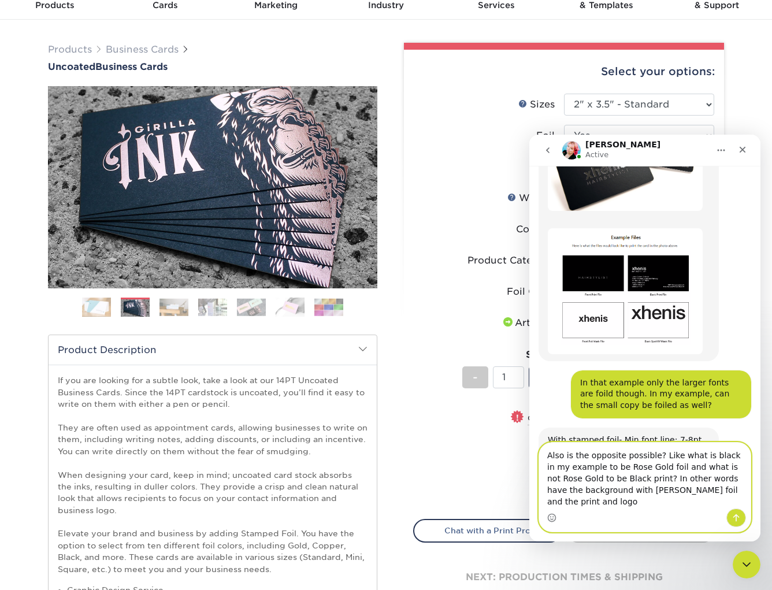
scroll to position [1063, 0]
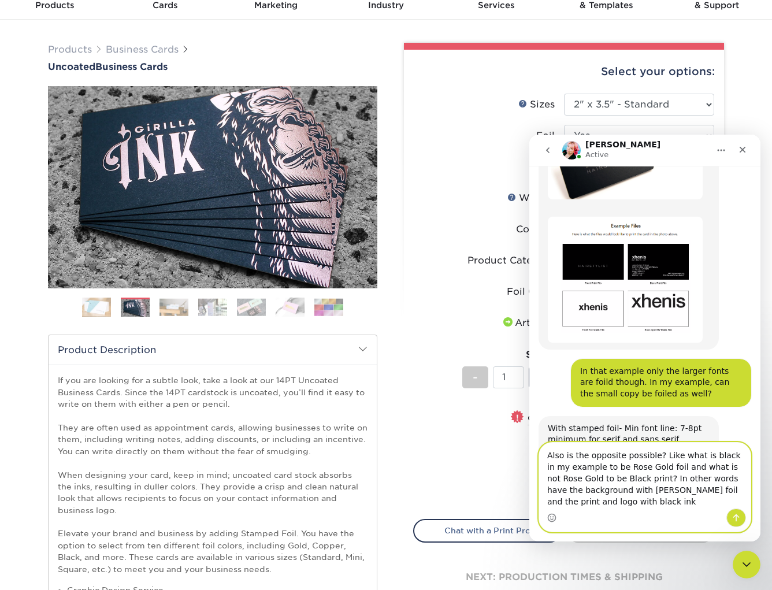
type textarea "Also is the opposite possible? Like what is black in my example to be Rose Gold…"
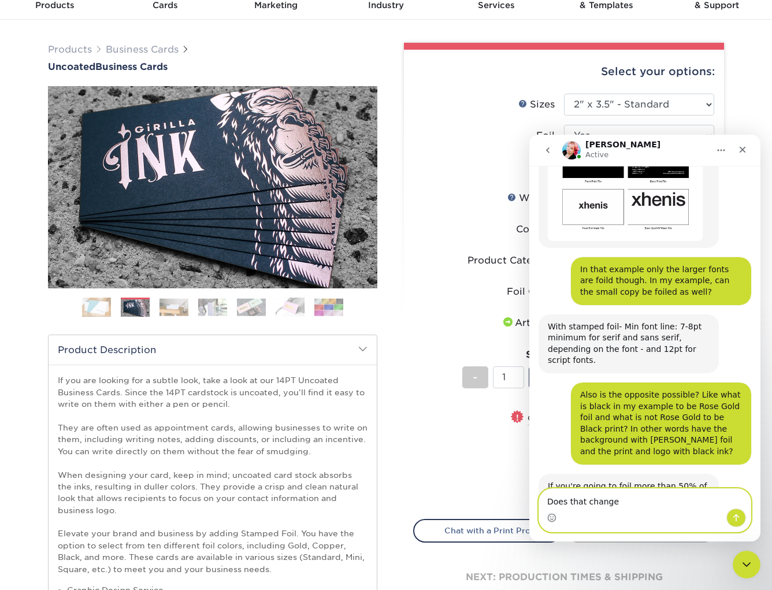
scroll to position [1209, 0]
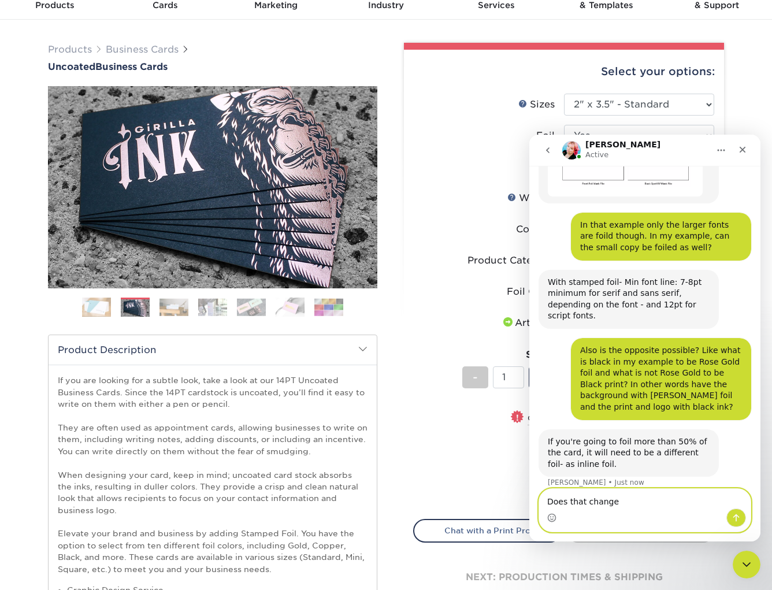
drag, startPoint x: 585, startPoint y: 507, endPoint x: 537, endPoint y: 502, distance: 48.2
click at [537, 502] on div "Does that change Does that change" at bounding box center [644, 510] width 231 height 44
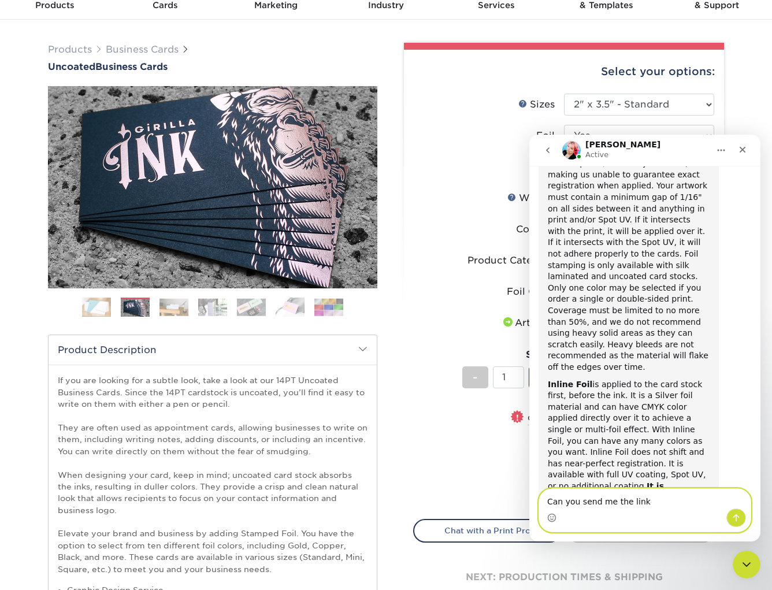
scroll to position [1616, 0]
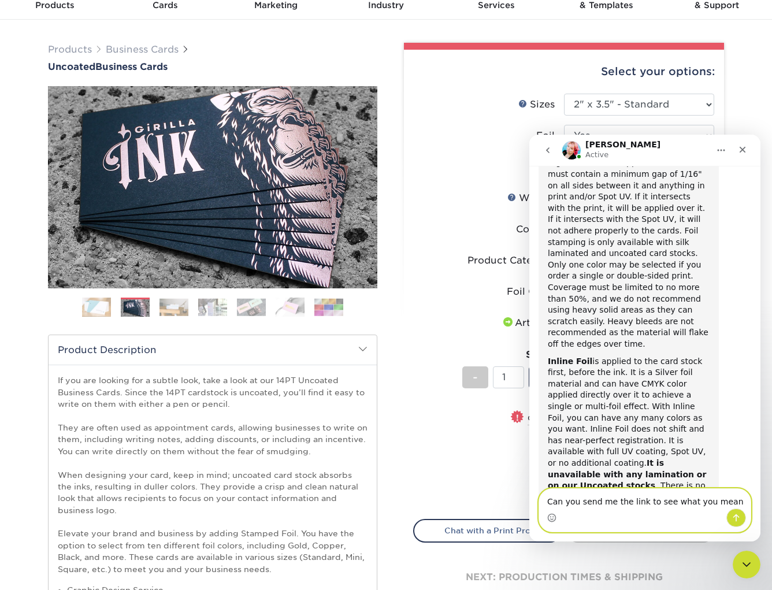
type textarea "Can you send me the link to see what you mean?"
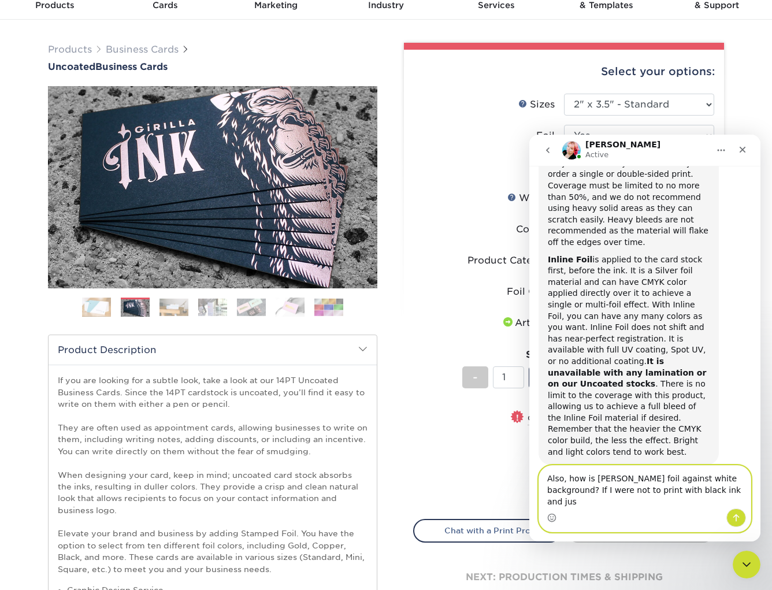
scroll to position [1729, 0]
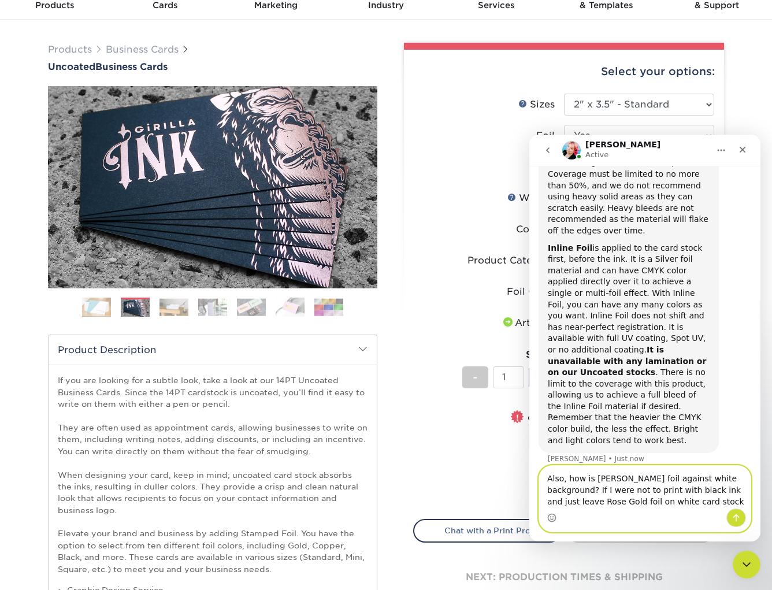
type textarea "Also, how is [PERSON_NAME] foil against white background? If I were not to prin…"
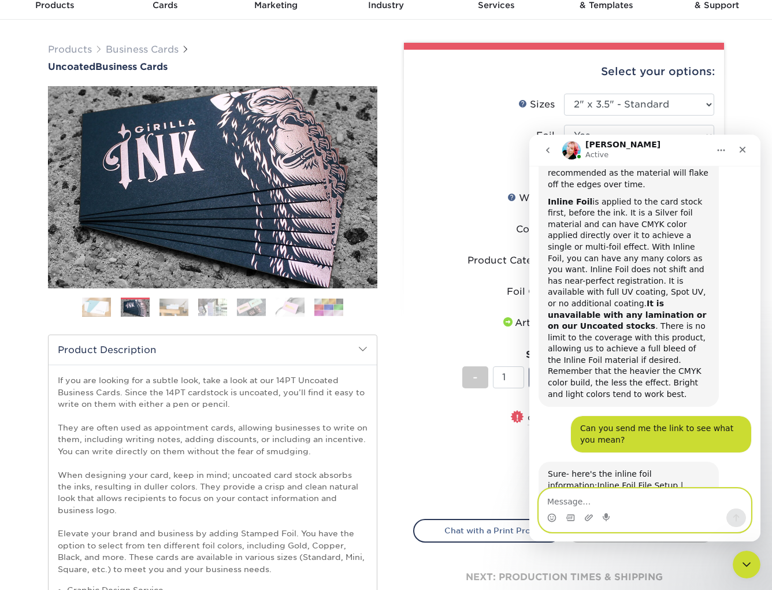
scroll to position [1775, 0]
click at [676, 481] on link "Inline Foil File Setup | Primoprint Support" at bounding box center [615, 491] width 135 height 21
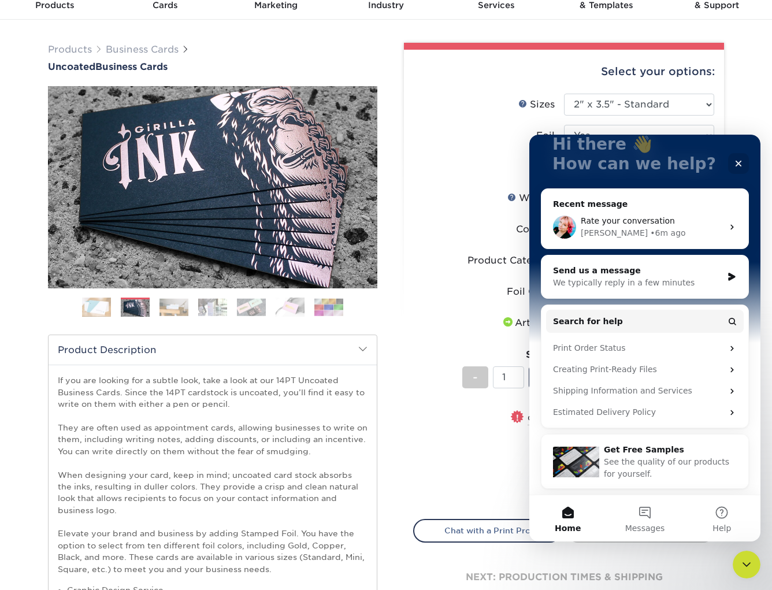
scroll to position [0, 0]
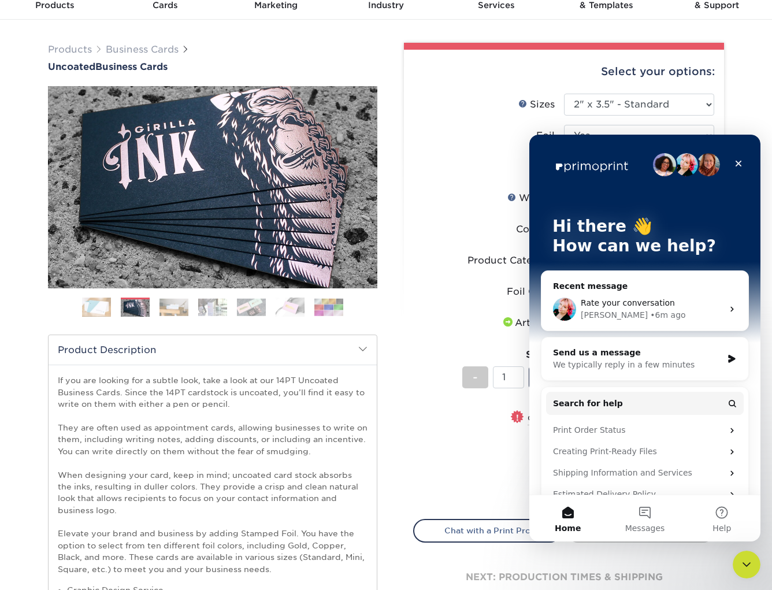
click at [419, 283] on label "Foil Color" at bounding box center [489, 292] width 150 height 22
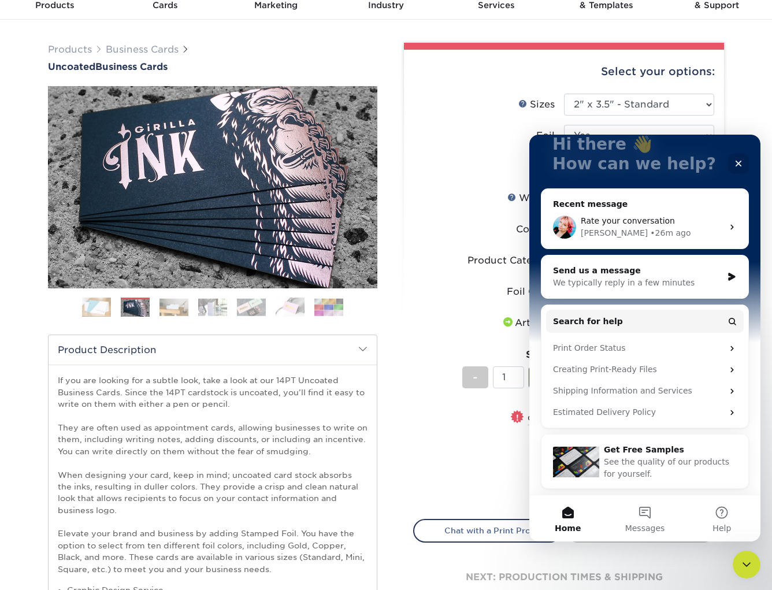
click at [731, 226] on icon "Intercom messenger" at bounding box center [732, 227] width 9 height 9
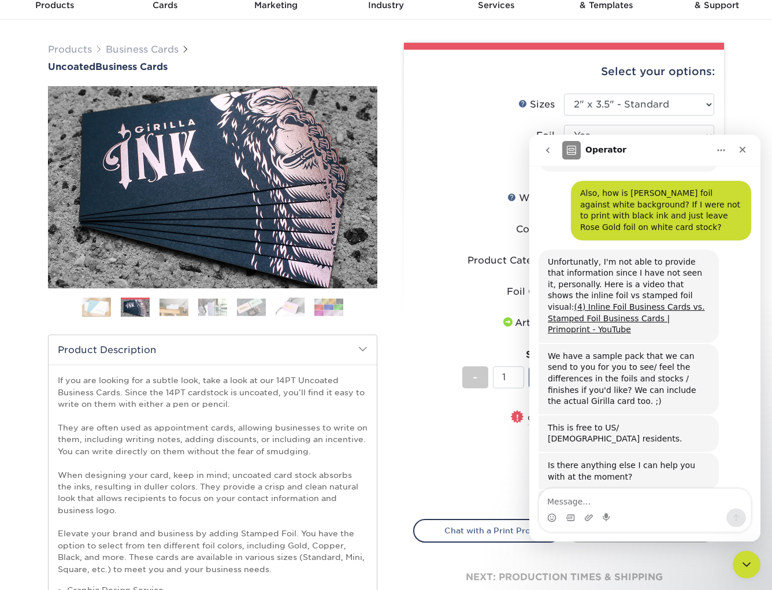
scroll to position [2110, 0]
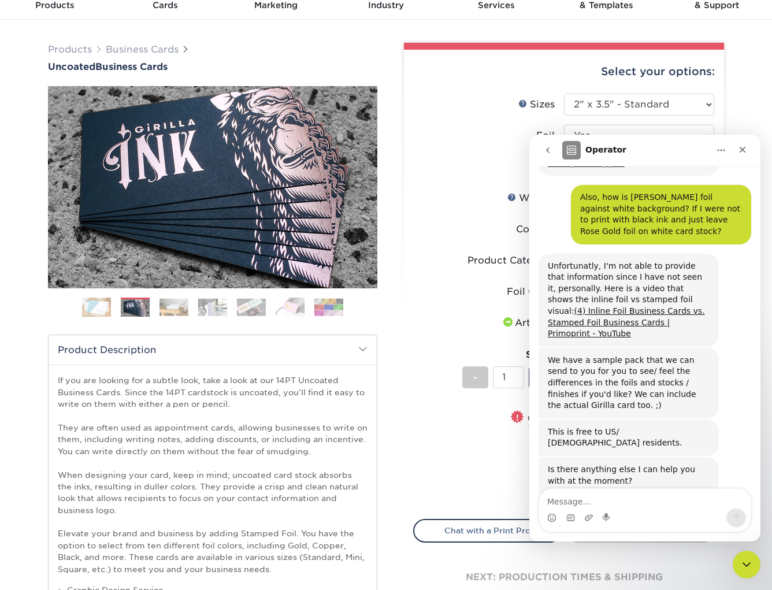
click at [566, 504] on textarea "Message…" at bounding box center [645, 499] width 212 height 20
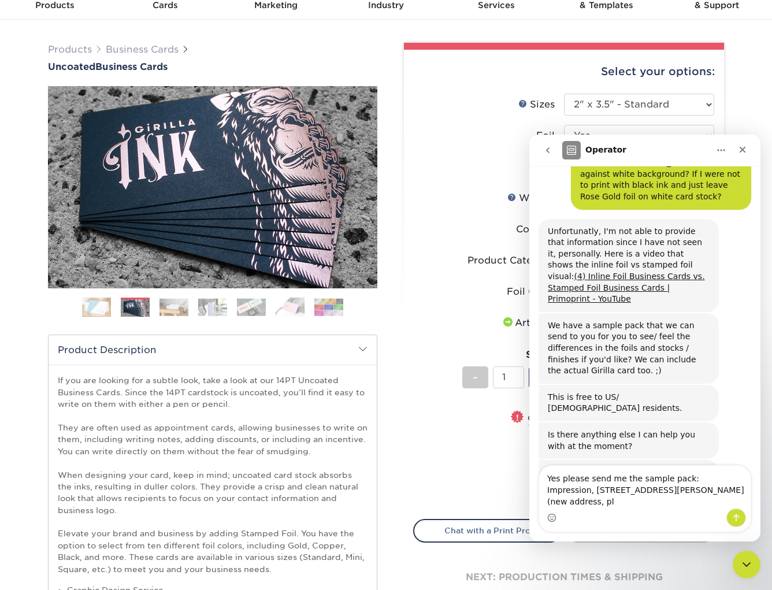
scroll to position [2156, 0]
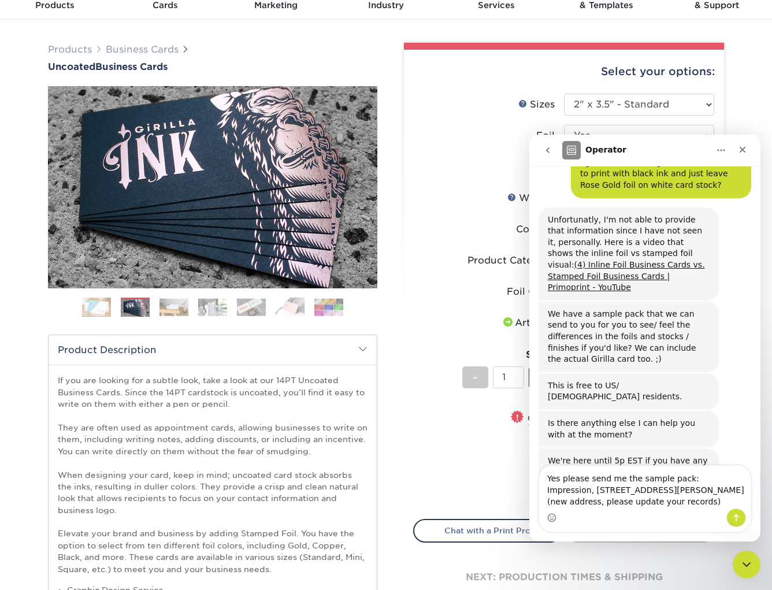
type textarea "Yes, please send me the sample pack: Impression, [STREET_ADDRESS][PERSON_NAME] …"
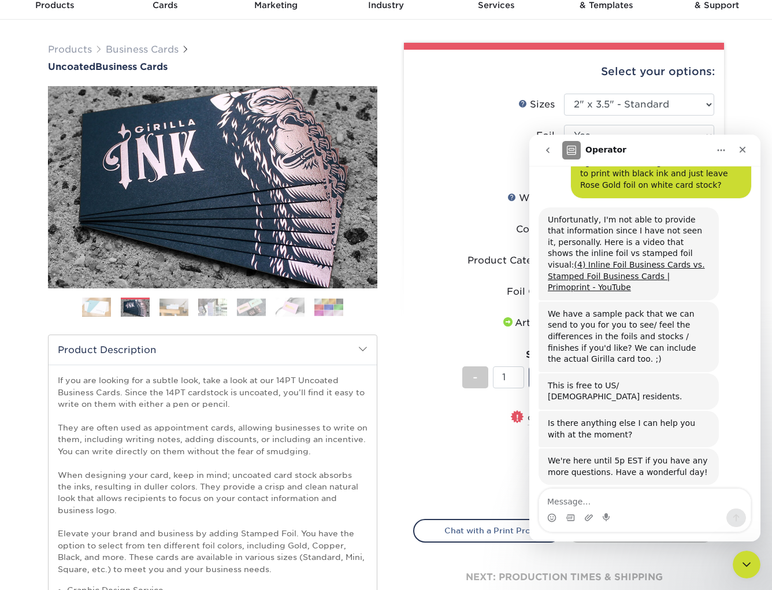
scroll to position [2201, 0]
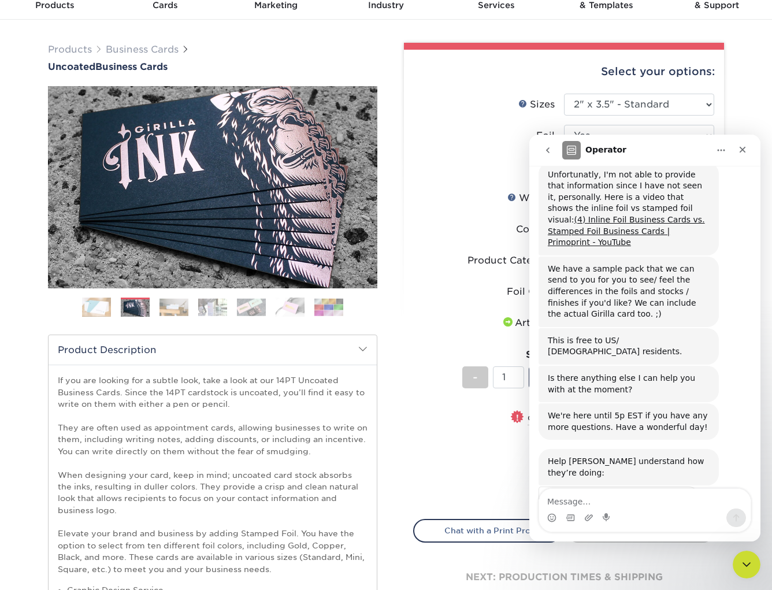
click at [679, 519] on span "Amazing" at bounding box center [673, 529] width 21 height 21
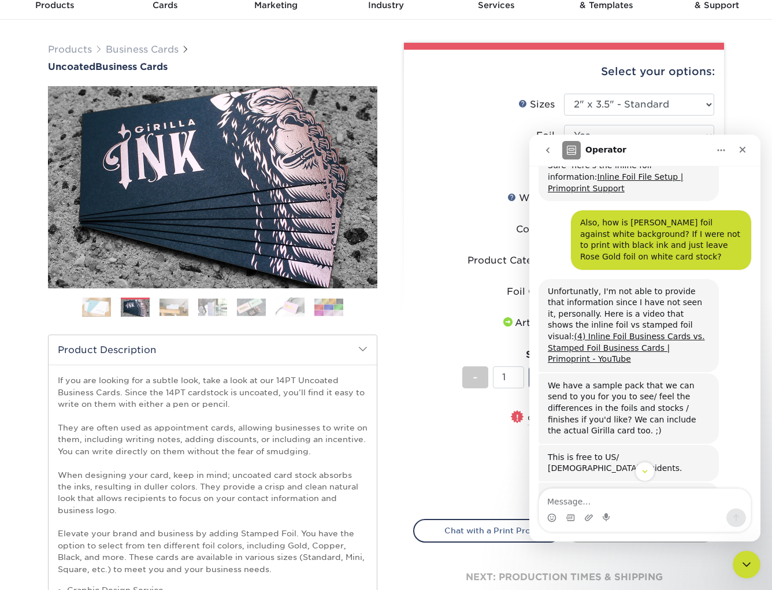
scroll to position [2078, 0]
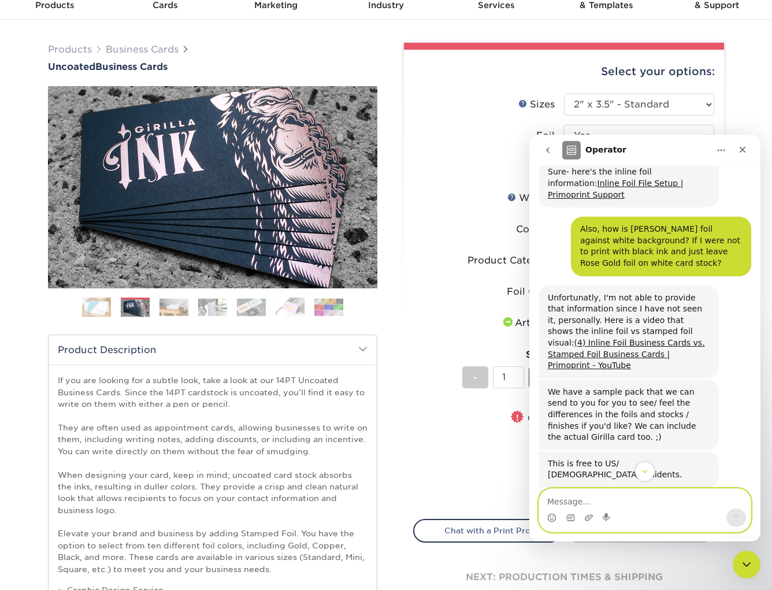
click at [568, 501] on textarea "Message…" at bounding box center [645, 499] width 212 height 20
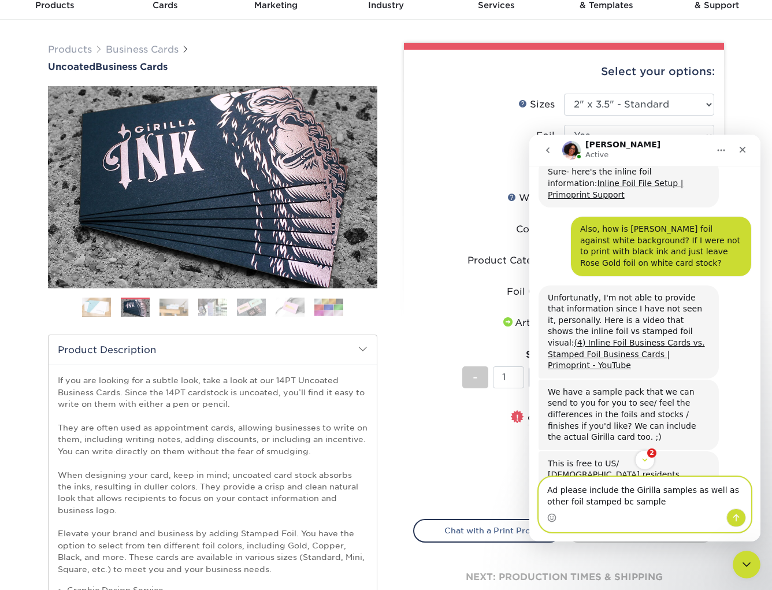
type textarea "Ad please include the Girilla samples as well as other foil stamped bc samples"
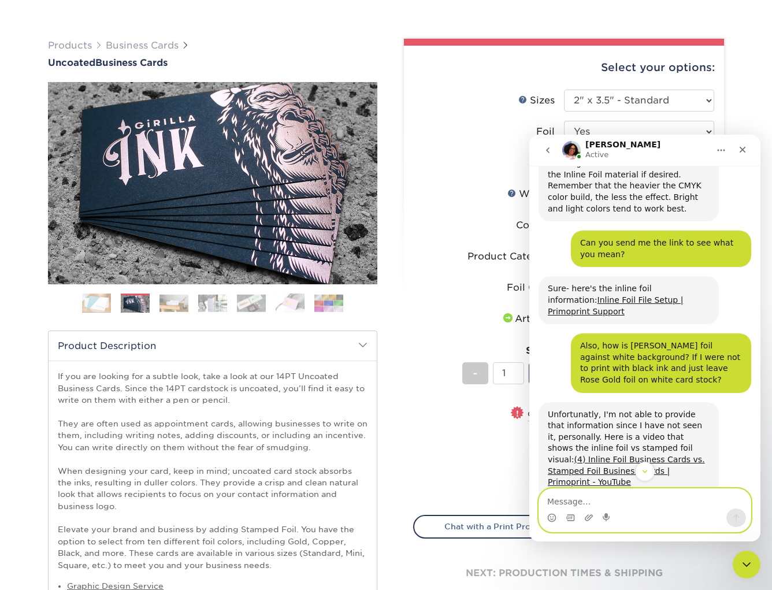
scroll to position [1959, 0]
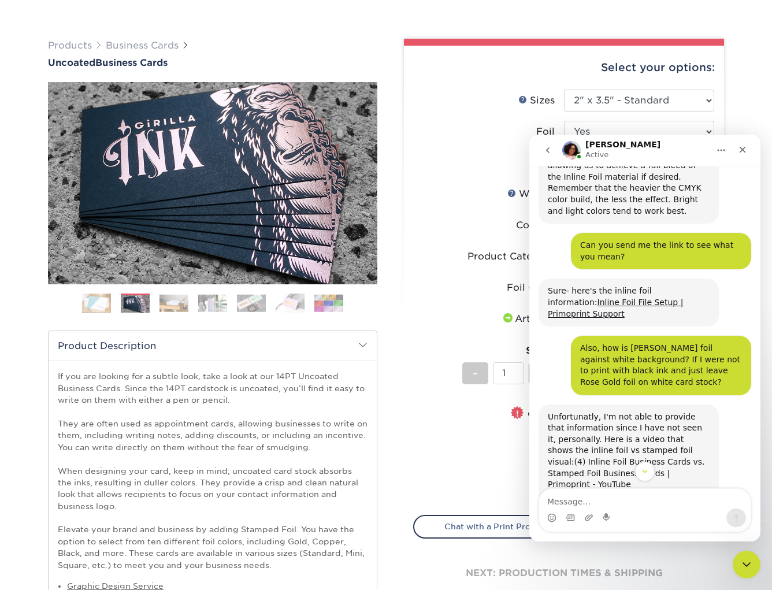
click at [648, 457] on link "(4) Inline Foil Business Cards vs. Stamped Foil Business Cards | Primoprint - Y…" at bounding box center [626, 473] width 157 height 32
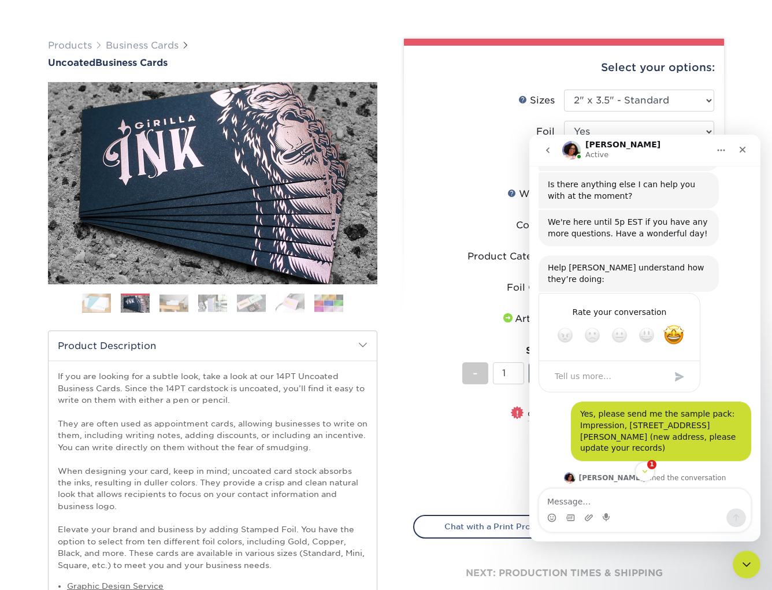
scroll to position [2427, 0]
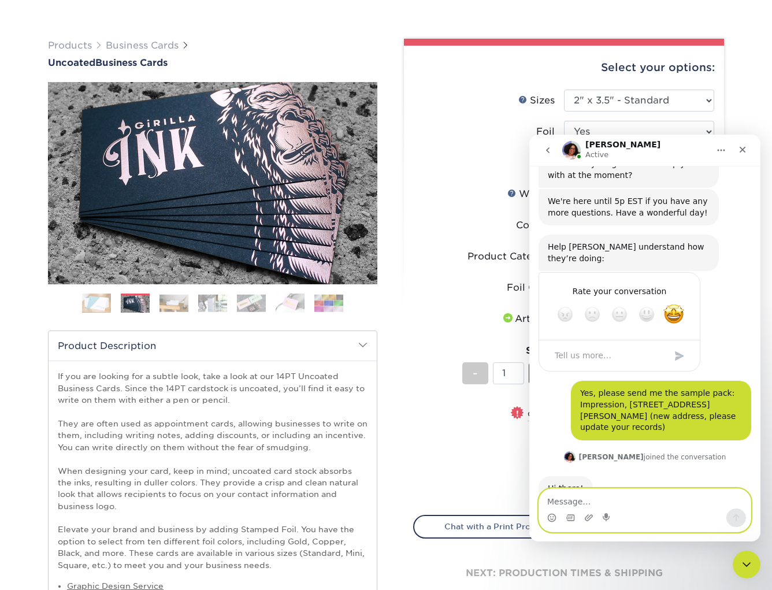
click at [584, 495] on textarea "Message…" at bounding box center [645, 499] width 212 height 20
type textarea "Thank you so much!"
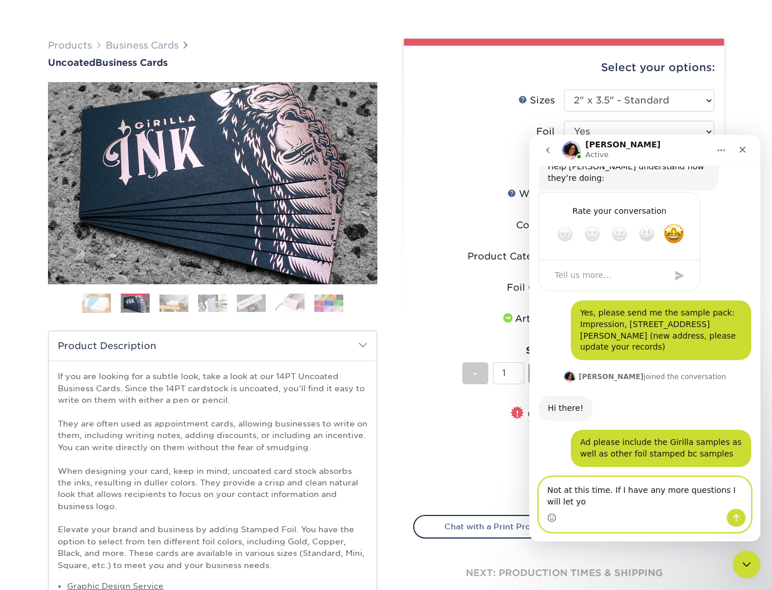
scroll to position [2519, 0]
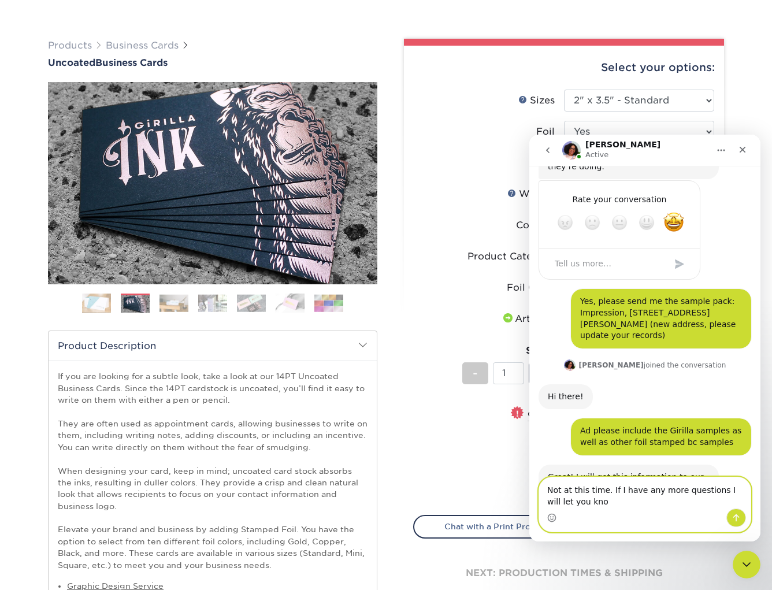
type textarea "Not at this time. If I have any more questions I will let you know"
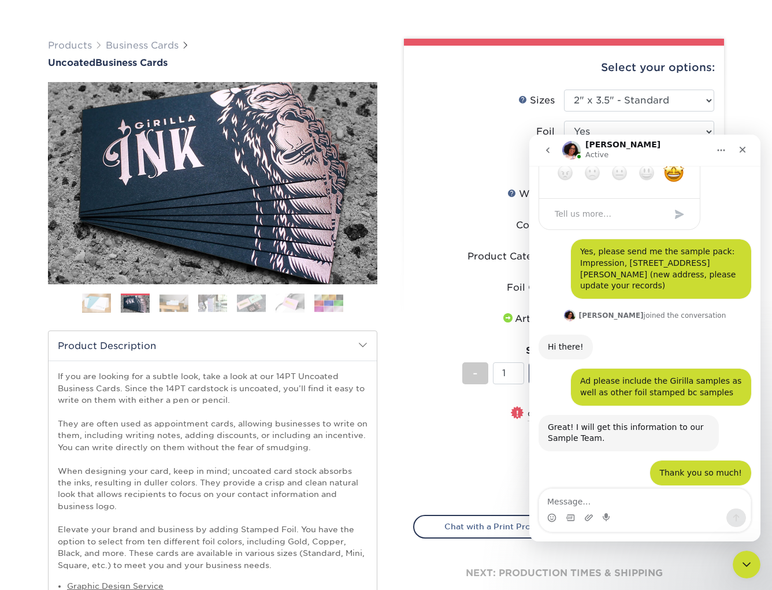
scroll to position [2568, 0]
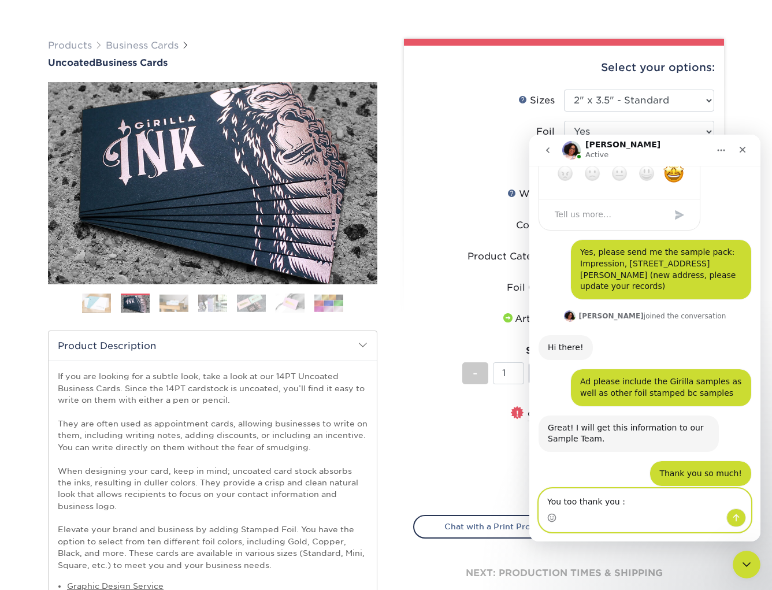
type textarea "You too thank you :)"
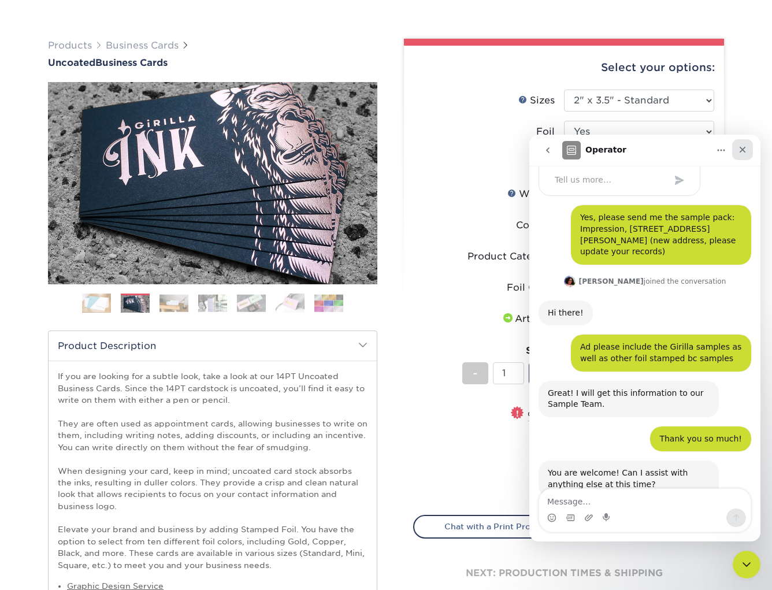
click at [735, 152] on div "Close" at bounding box center [742, 149] width 21 height 21
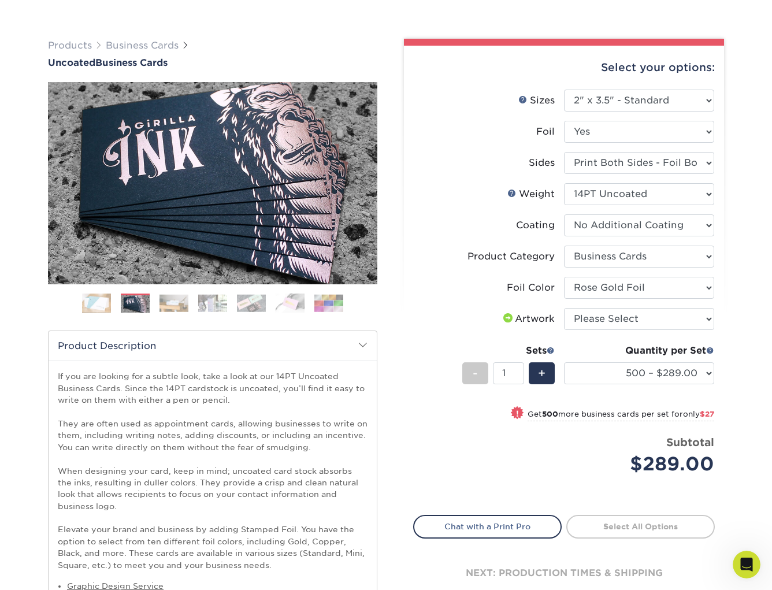
scroll to position [2591, 0]
click at [746, 564] on icon "Open Intercom Messenger" at bounding box center [745, 563] width 19 height 19
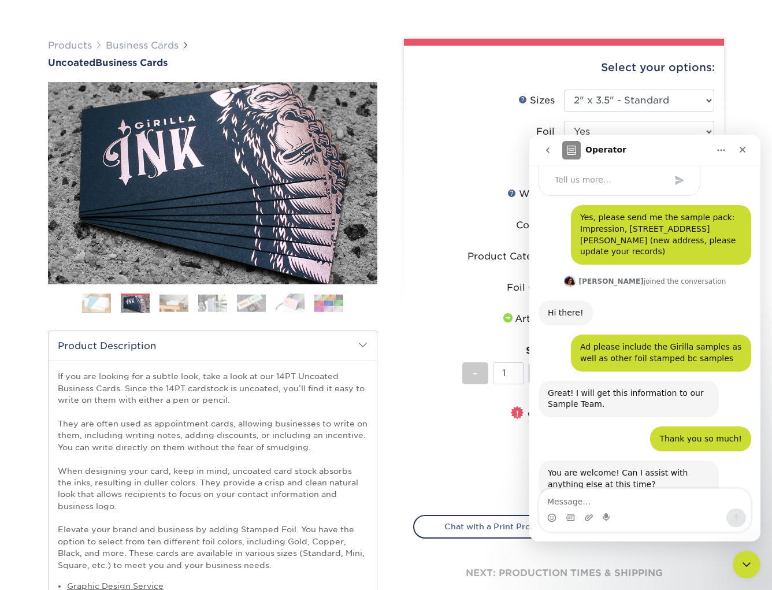
click at [577, 500] on textarea "Message…" at bounding box center [645, 499] width 212 height 20
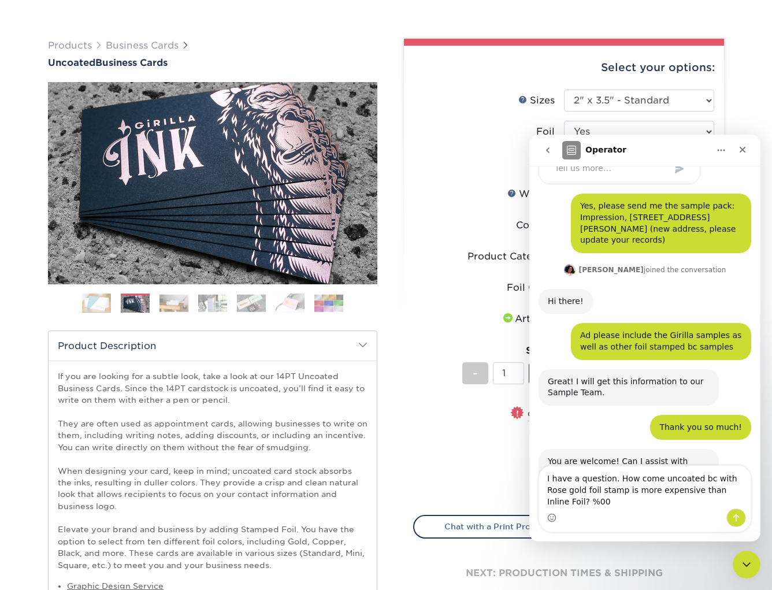
scroll to position [2614, 0]
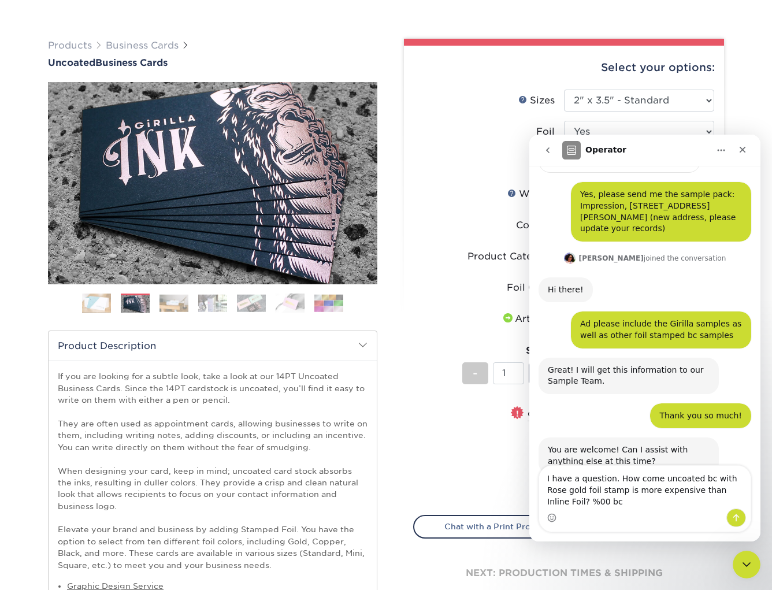
drag, startPoint x: 564, startPoint y: 504, endPoint x: 529, endPoint y: 501, distance: 34.8
click at [529, 501] on div "I have a question. How come uncoated bc with Rose gold foil stamp is more expen…" at bounding box center [644, 498] width 231 height 67
click at [588, 503] on textarea "I have a question. How come uncoated bc with Rose gold foil stamp is more expen…" at bounding box center [645, 487] width 212 height 43
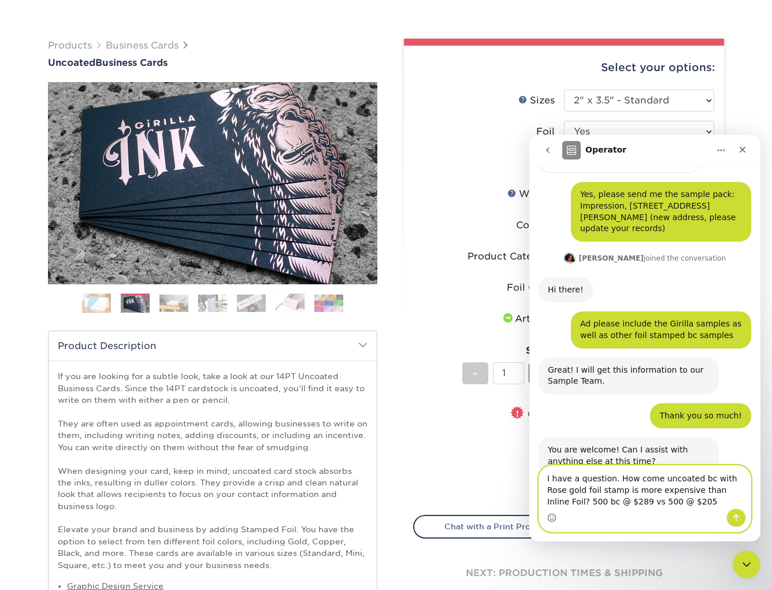
click at [635, 503] on textarea "I have a question. How come uncoated bc with Rose gold foil stamp is more expen…" at bounding box center [645, 487] width 212 height 43
type textarea "I have a question. How come uncoated bc with Rose gold foil stamp is more expen…"
click at [737, 520] on icon "Send a message…" at bounding box center [736, 517] width 9 height 9
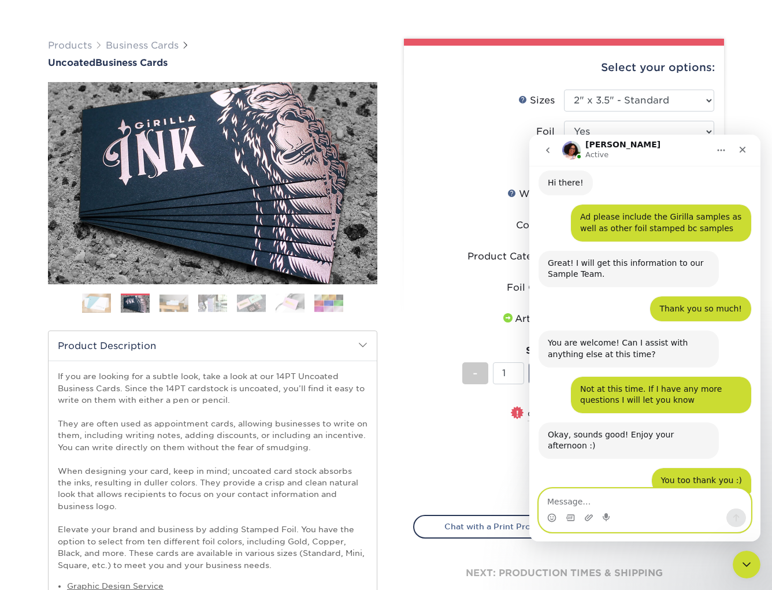
scroll to position [2730, 0]
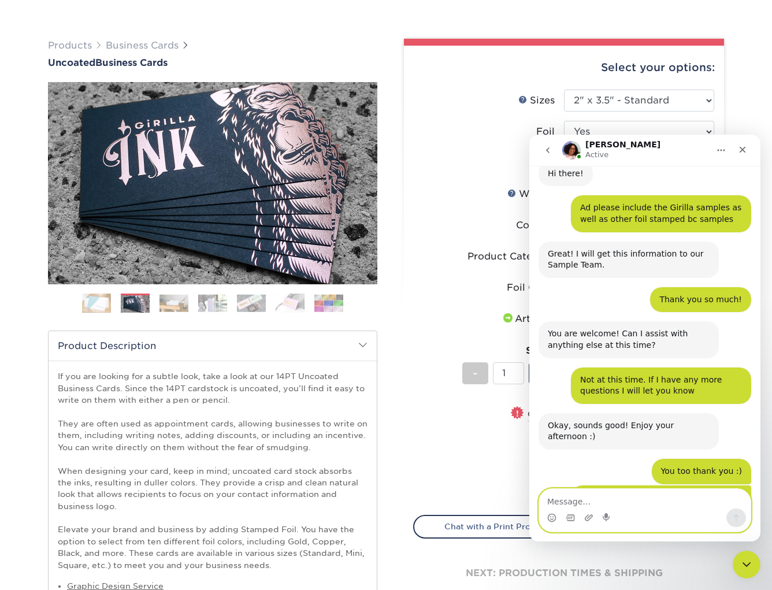
click at [573, 502] on textarea "Message…" at bounding box center [645, 499] width 212 height 20
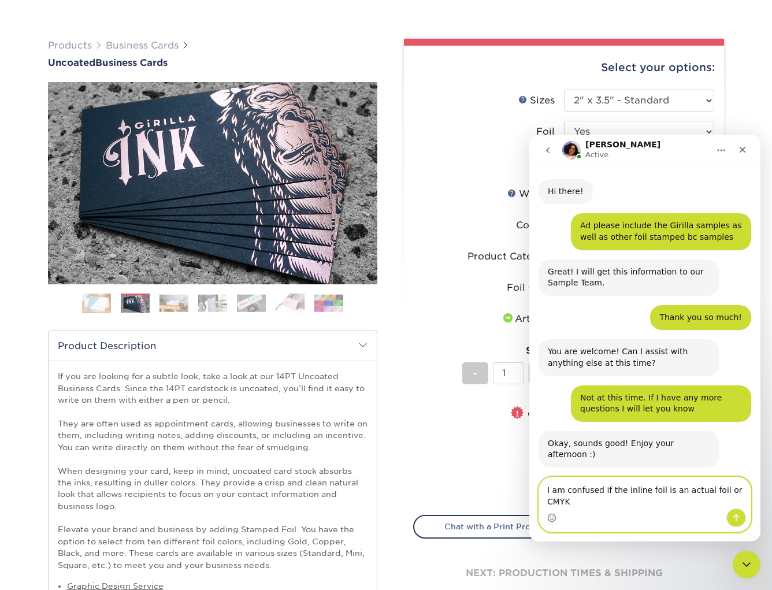
scroll to position [2724, 0]
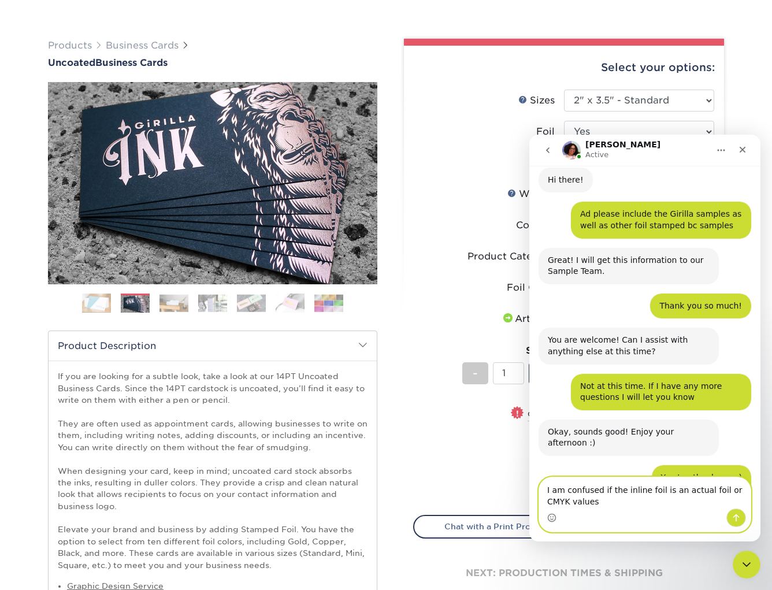
type textarea "I am confused if the inline foil is an actual foil or CMYK values?"
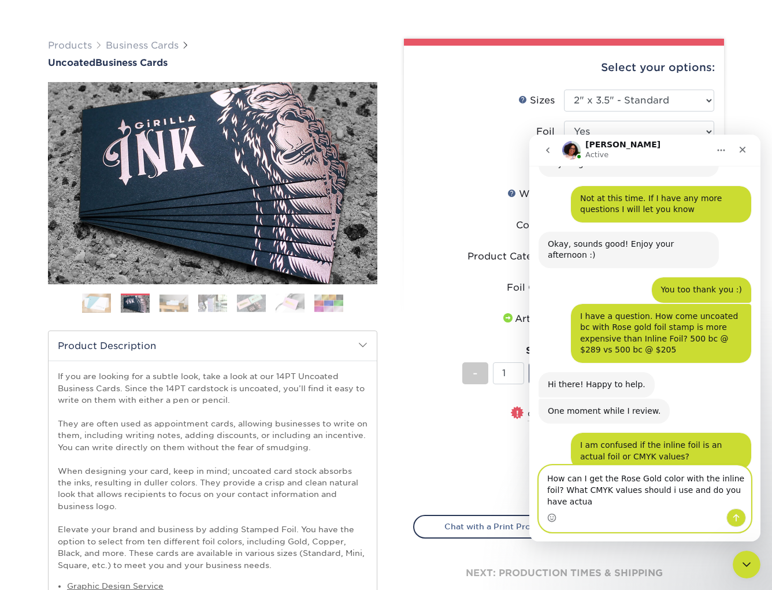
scroll to position [2923, 0]
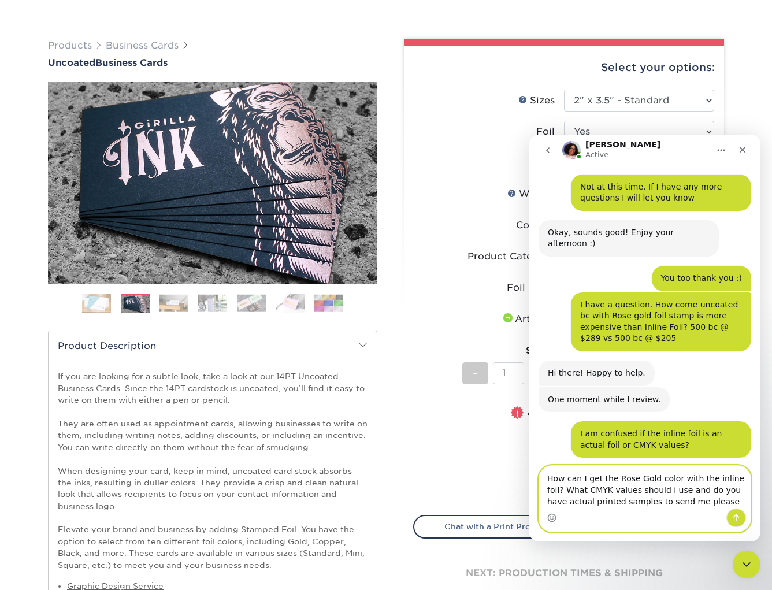
type textarea "How can I get the Rose Gold color with the inline foil? What CMYK values should…"
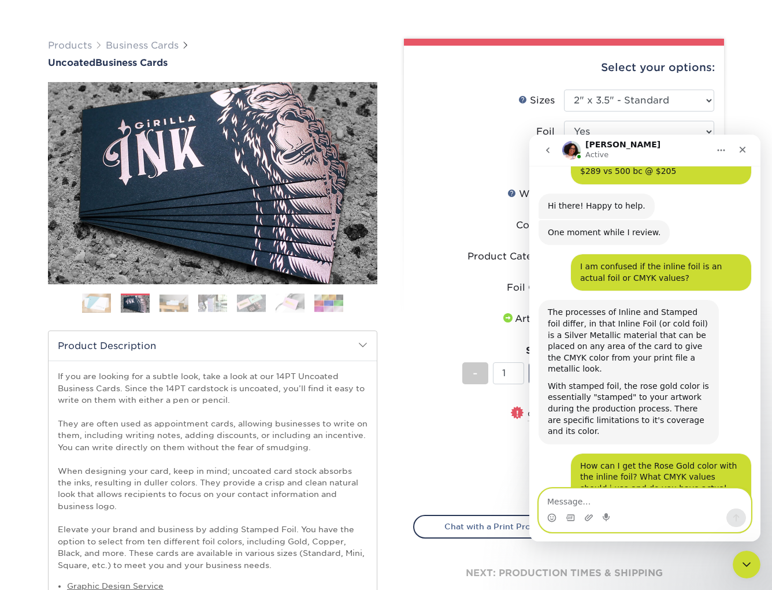
scroll to position [3104, 0]
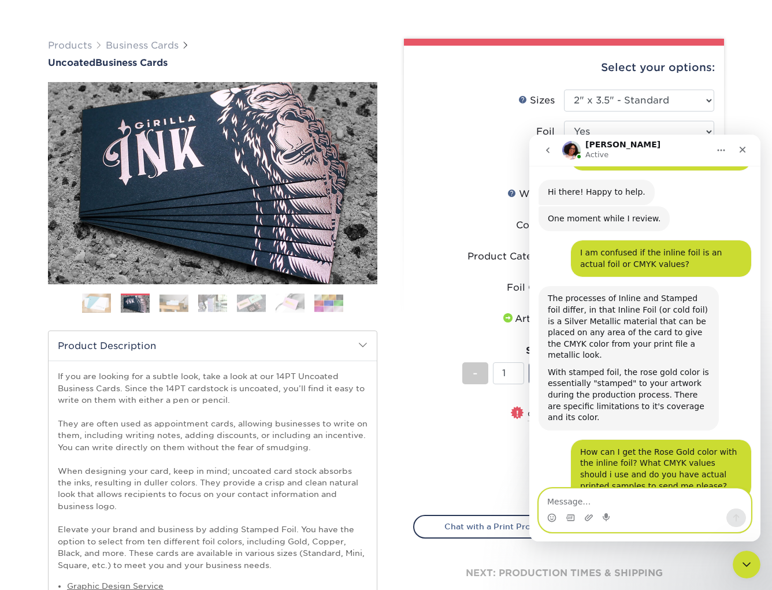
click at [570, 496] on textarea "Message…" at bounding box center [645, 499] width 212 height 20
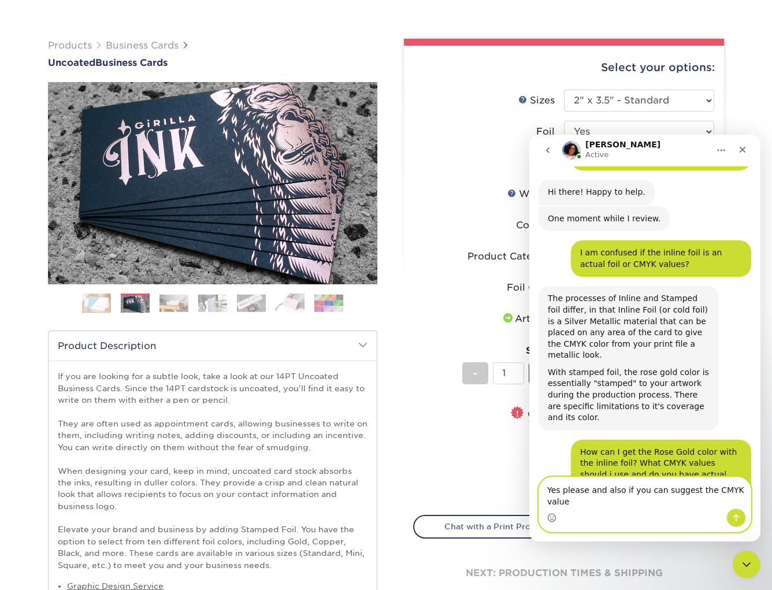
scroll to position [3109, 0]
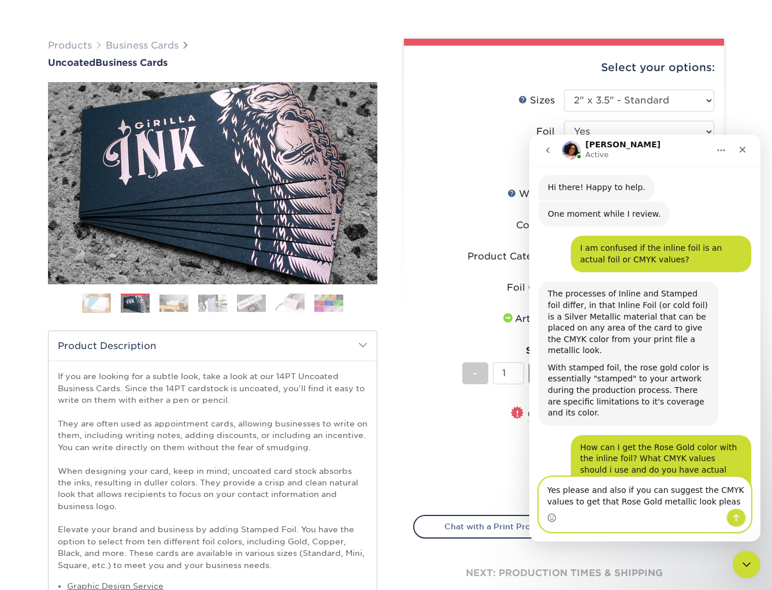
type textarea "Yes please and also if you can suggest the CMYK values to get that Rose Gold me…"
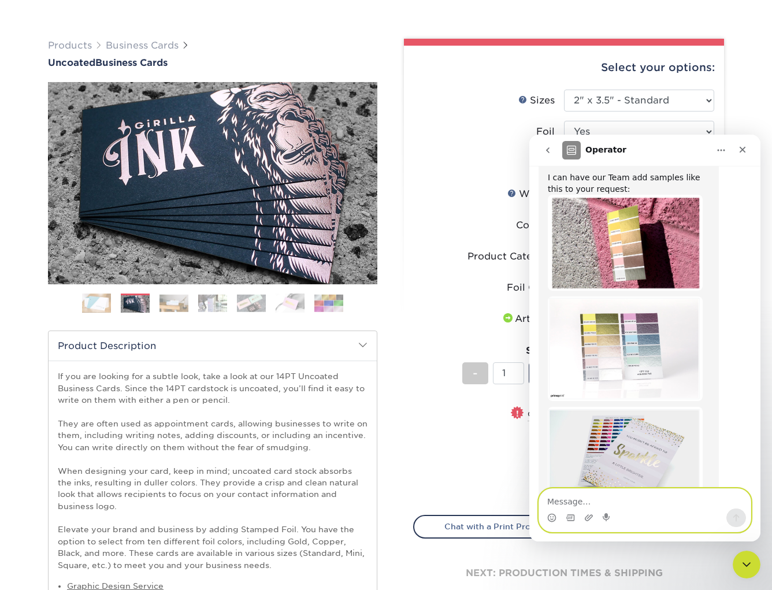
scroll to position [59, 0]
